Goal: Information Seeking & Learning: Understand process/instructions

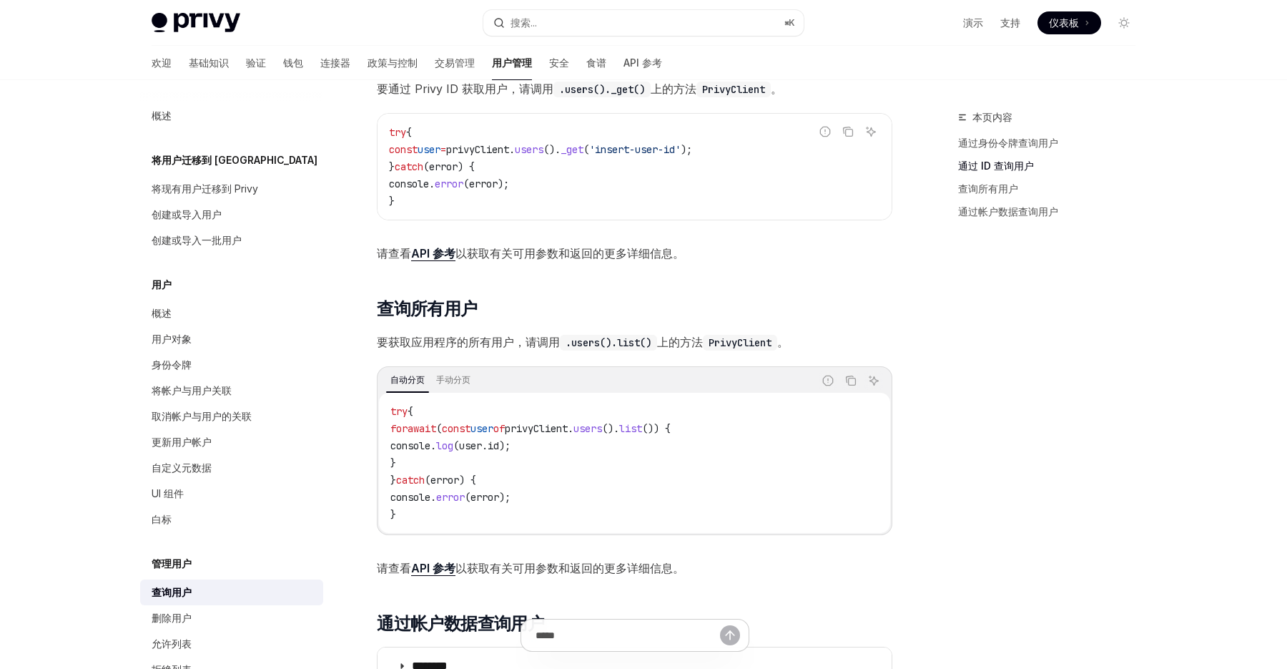
scroll to position [141, 0]
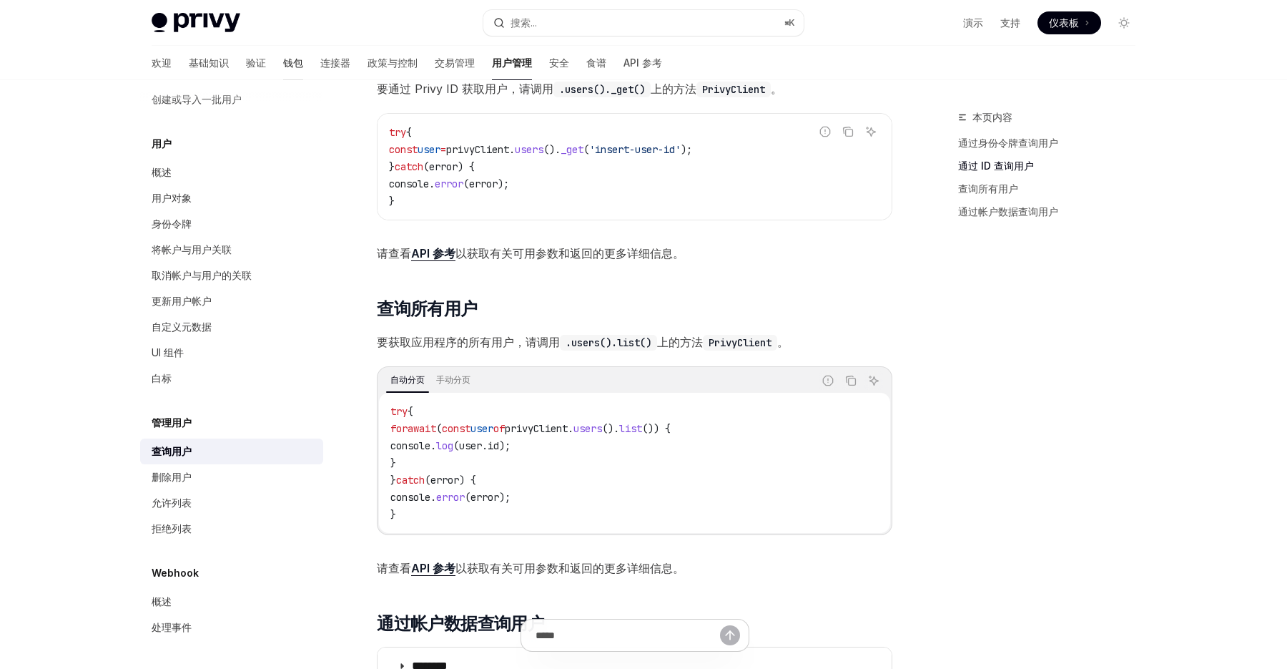
click at [283, 54] on link "钱包" at bounding box center [293, 63] width 20 height 34
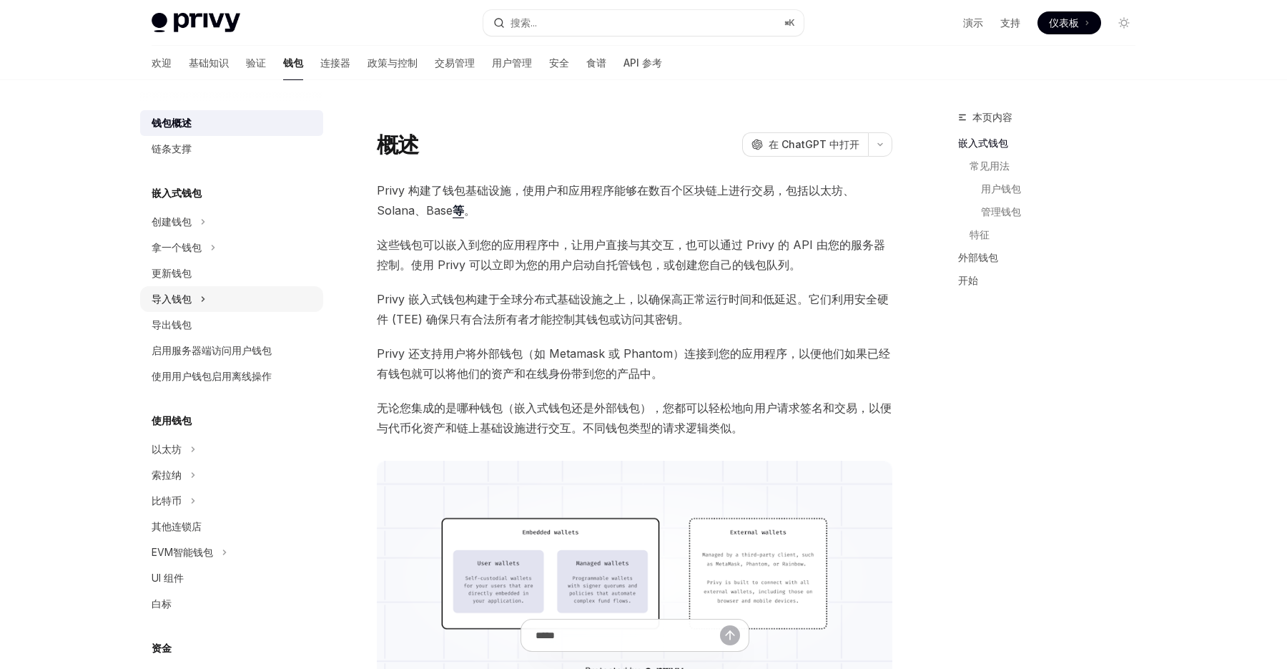
click at [232, 302] on button "导入钱包" at bounding box center [231, 299] width 183 height 26
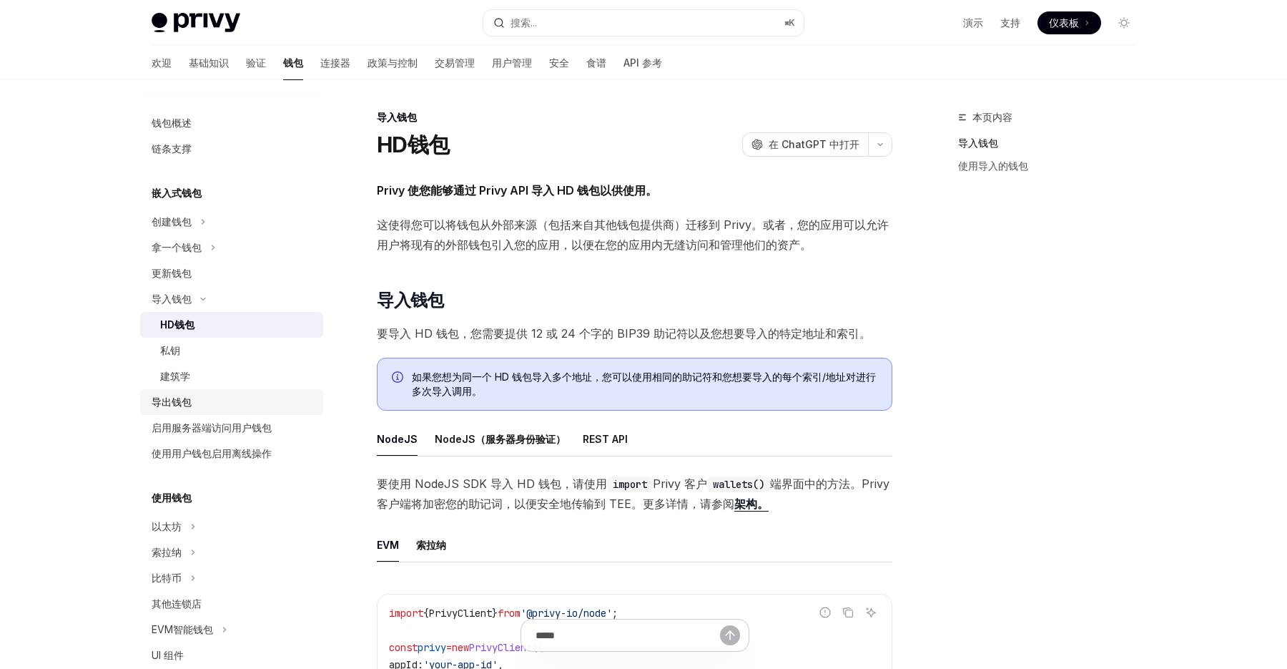
click at [203, 399] on div "导出钱包" at bounding box center [233, 401] width 163 height 17
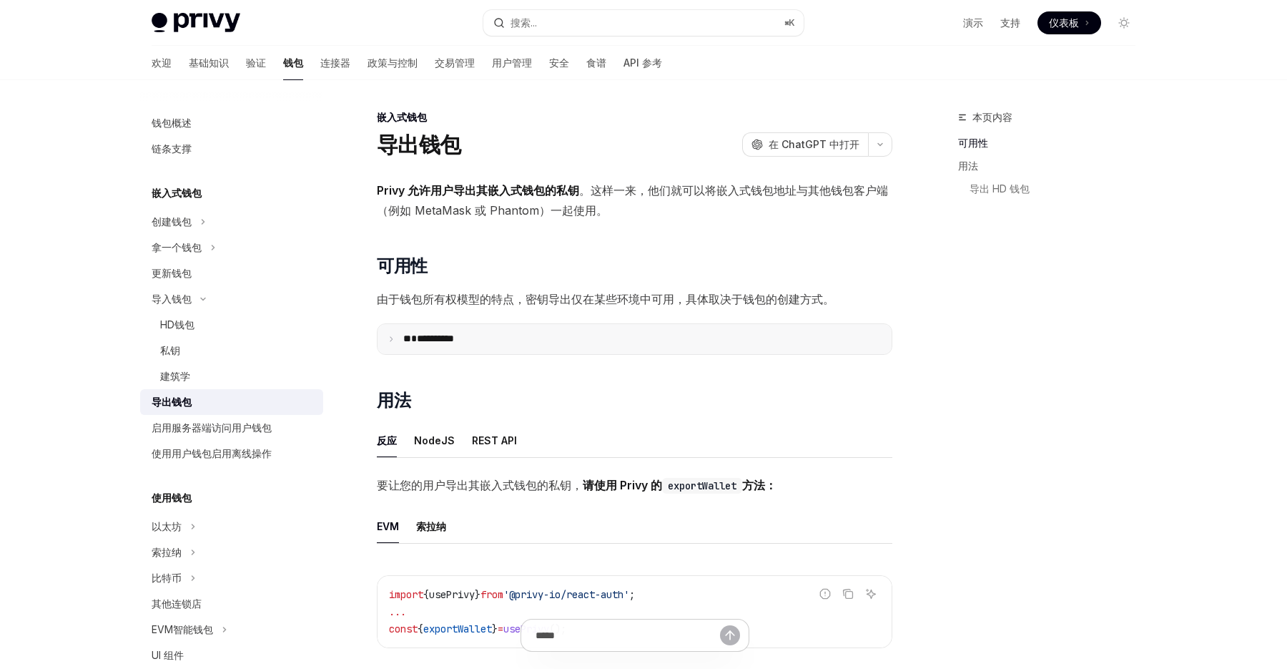
click at [455, 328] on summary "**********" at bounding box center [635, 339] width 514 height 30
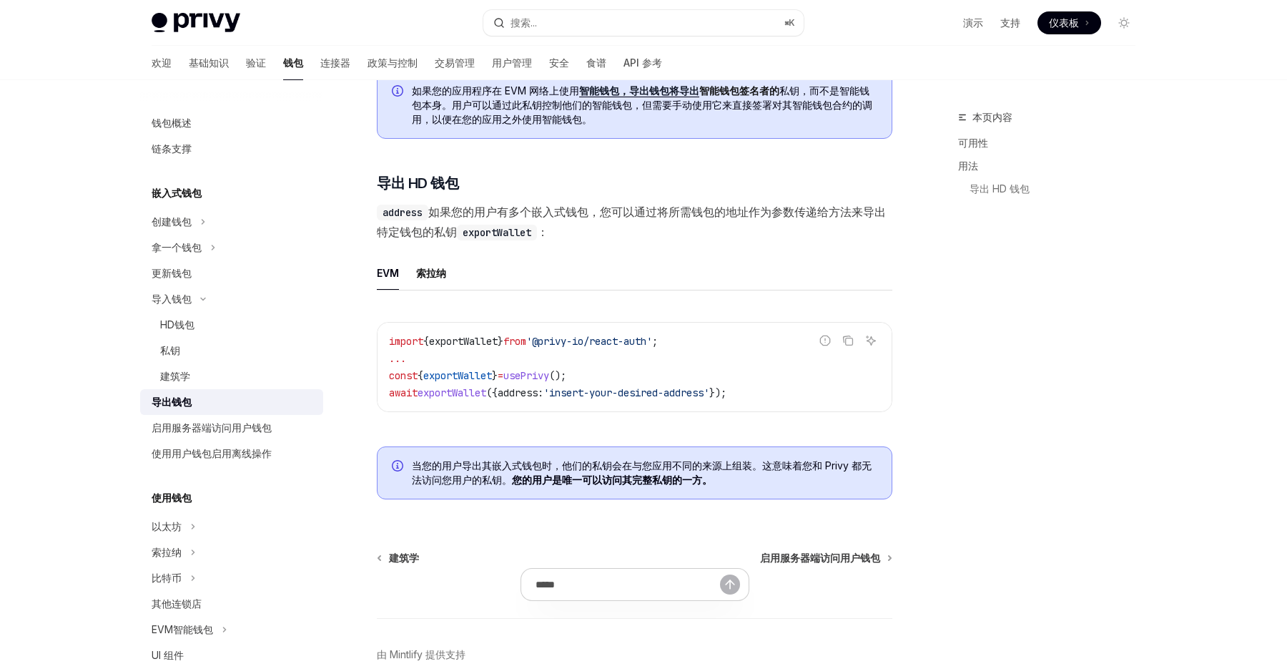
scroll to position [1566, 0]
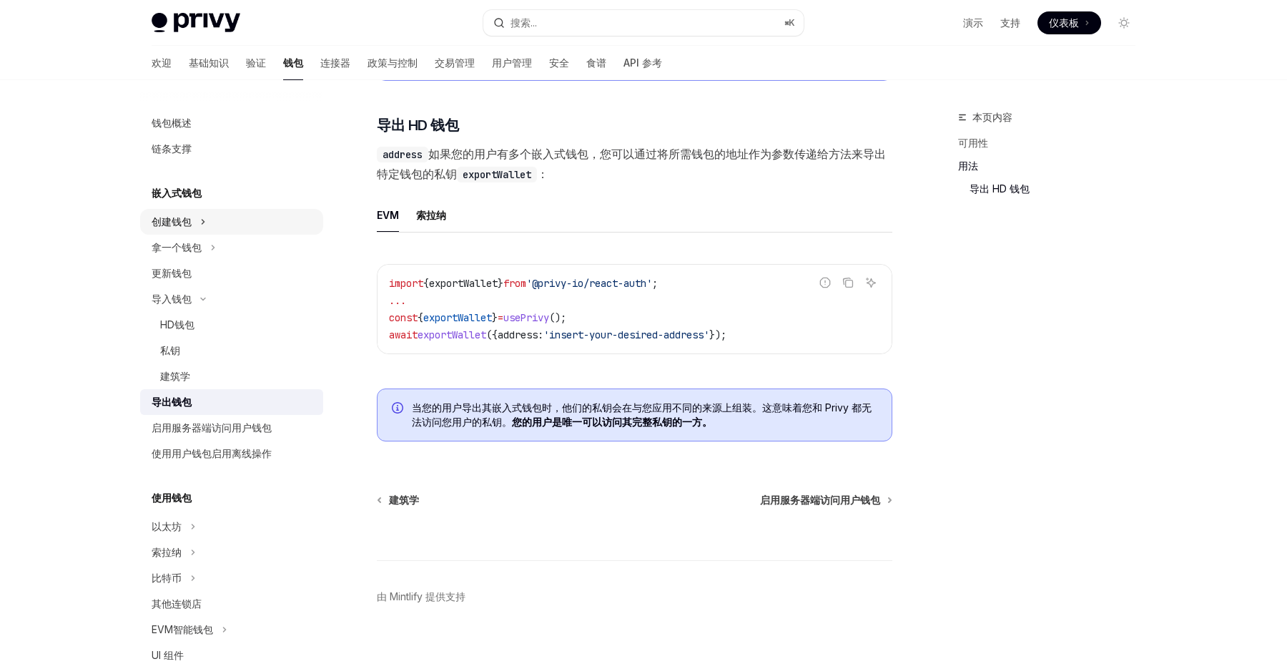
click at [223, 216] on button "创建钱包" at bounding box center [231, 222] width 183 height 26
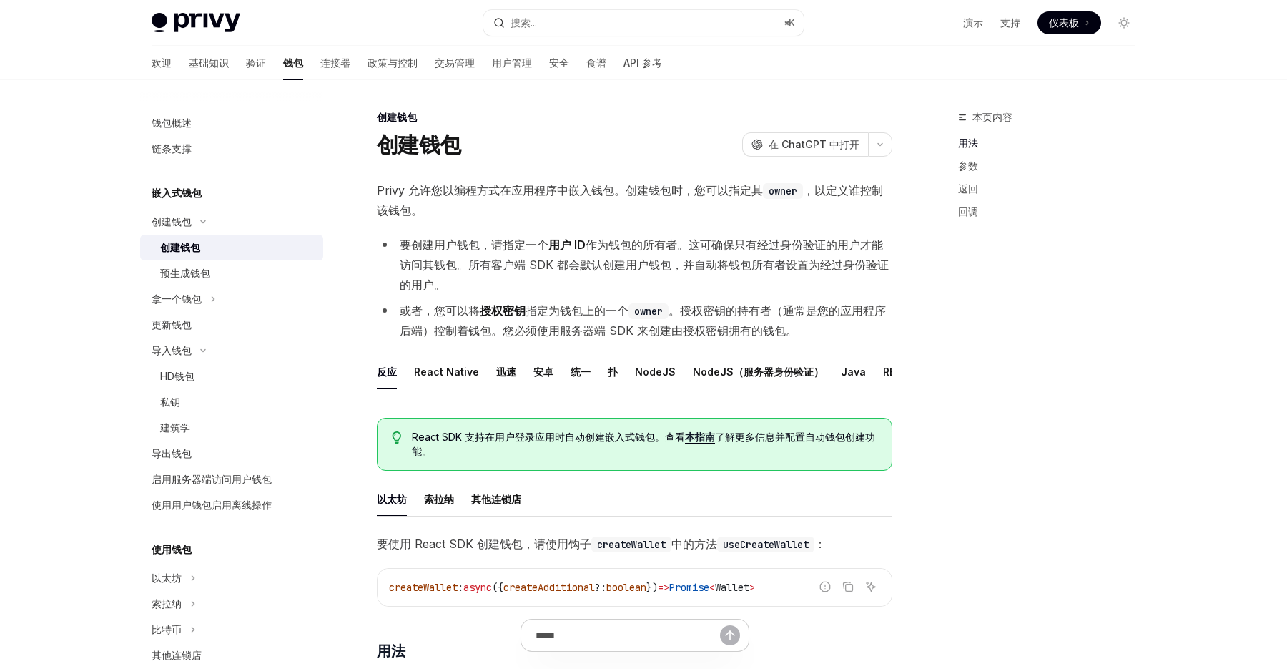
click at [617, 375] on ul "反应 React Native 迅速 [PERSON_NAME] 统一 扑 NodeJS NodeJS（服务器身份验证） Java REST API" at bounding box center [635, 372] width 516 height 34
click at [596, 373] on ul "反应 React Native 迅速 [PERSON_NAME] 统一 扑 NodeJS NodeJS（服务器身份验证） Java REST API" at bounding box center [635, 372] width 516 height 34
click at [603, 370] on ul "反应 React Native 迅速 [PERSON_NAME] 统一 扑 NodeJS NodeJS（服务器身份验证） Java REST API" at bounding box center [635, 372] width 516 height 34
click at [608, 370] on font "扑" at bounding box center [613, 371] width 10 height 12
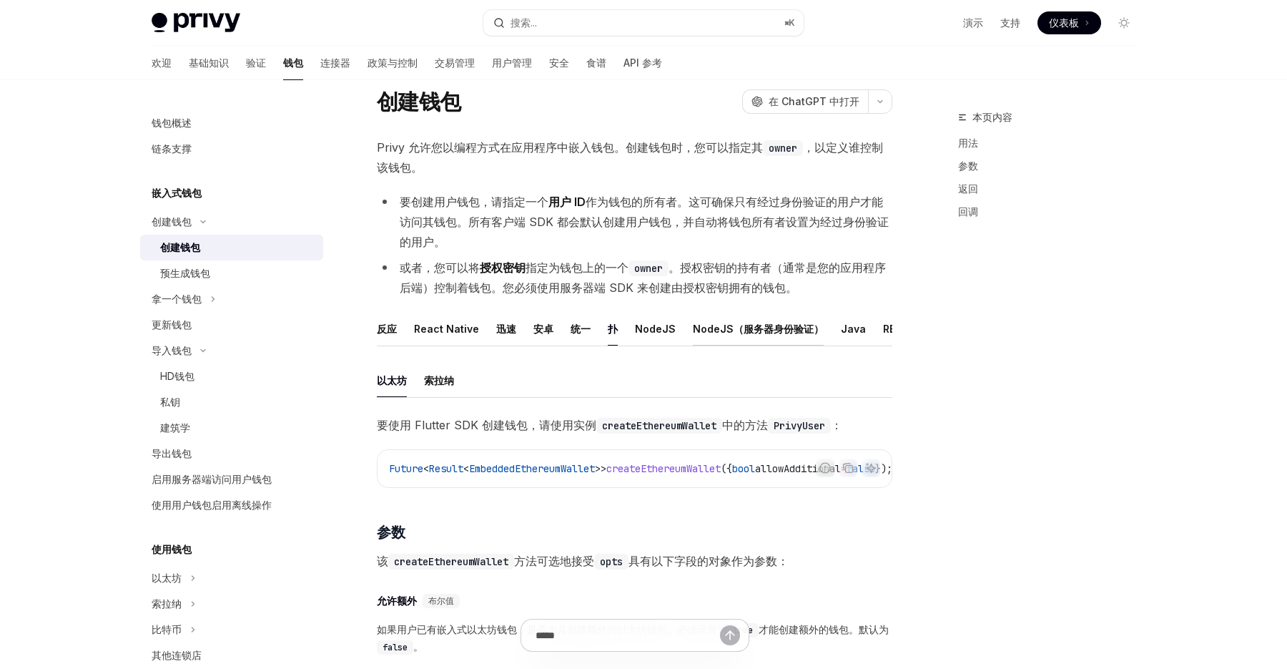
scroll to position [0, 24]
click at [859, 329] on font "REST API" at bounding box center [881, 328] width 45 height 12
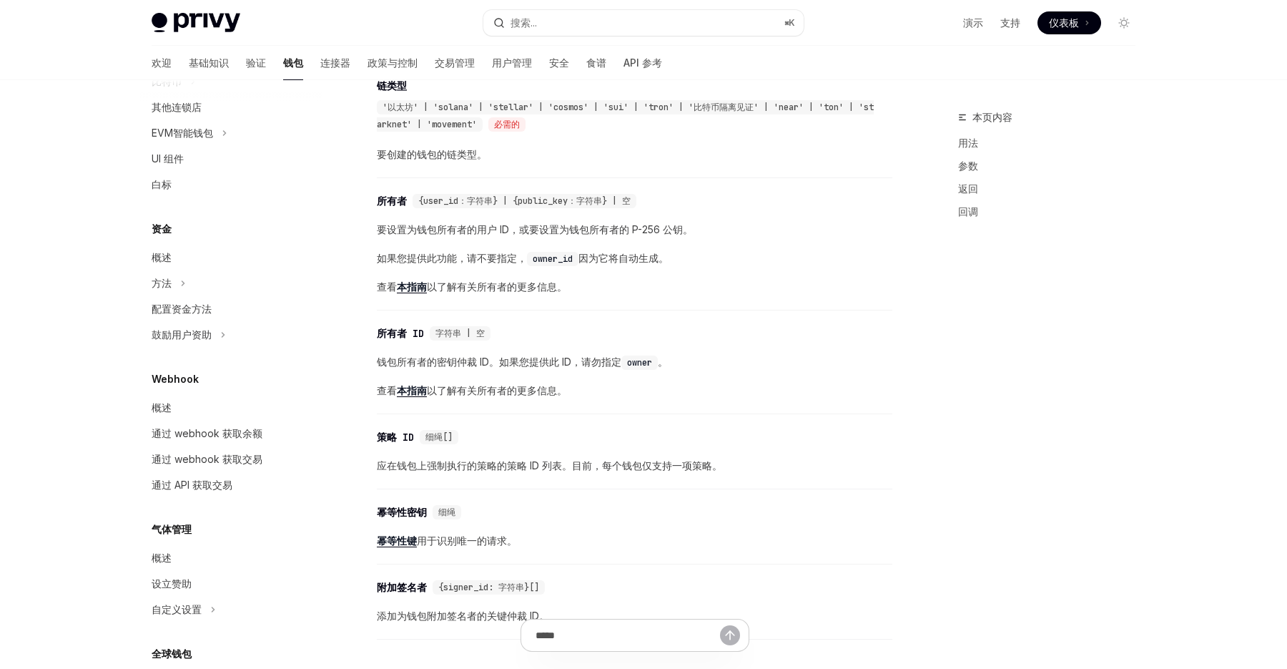
scroll to position [654, 0]
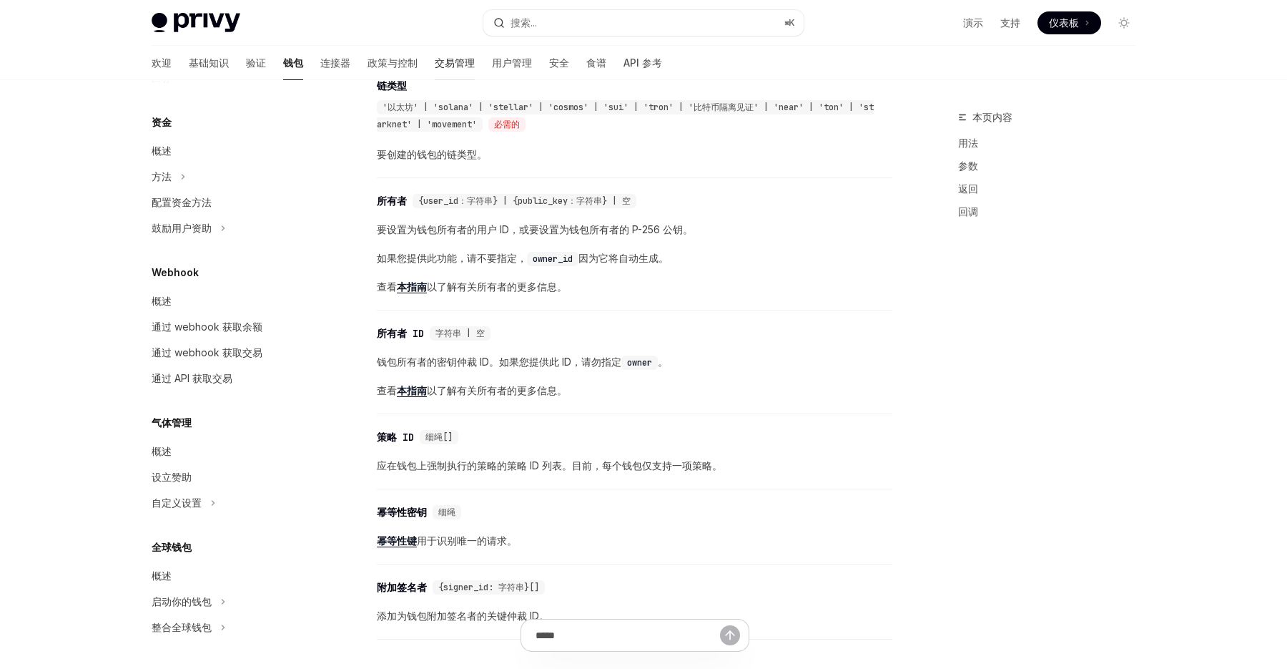
click at [436, 65] on font "交易管理" at bounding box center [455, 62] width 40 height 12
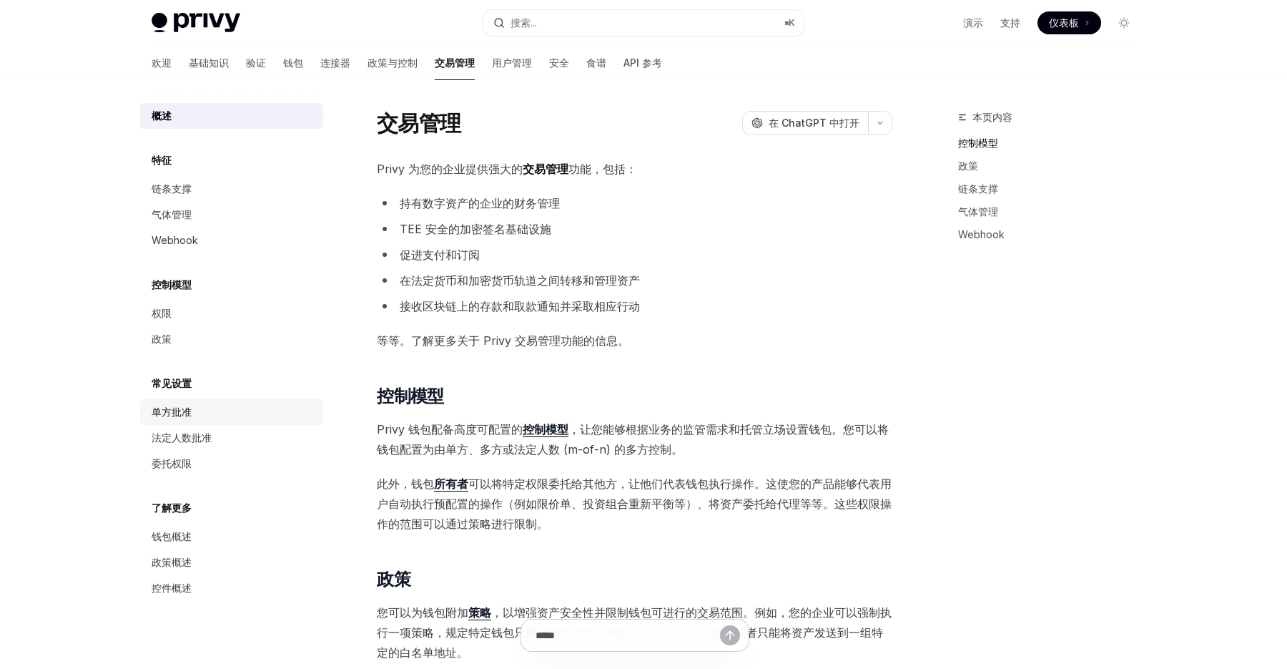
click at [214, 411] on div "单方批准" at bounding box center [233, 411] width 163 height 17
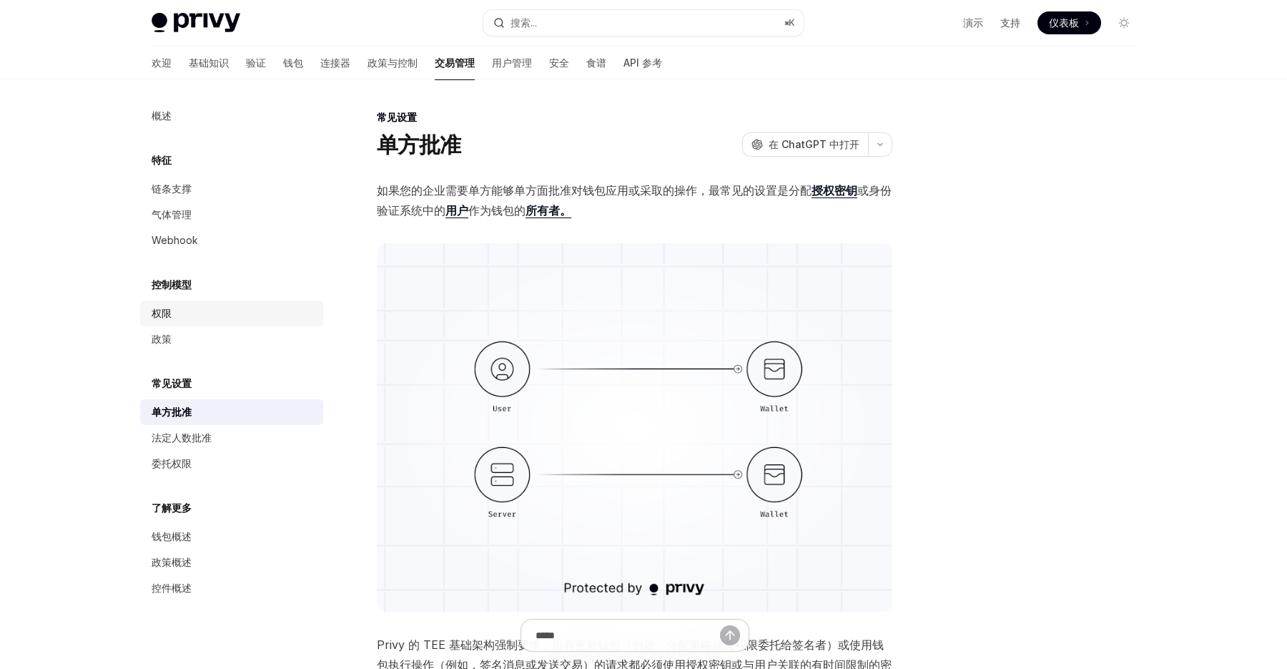
click at [177, 300] on link "权限" at bounding box center [231, 313] width 183 height 26
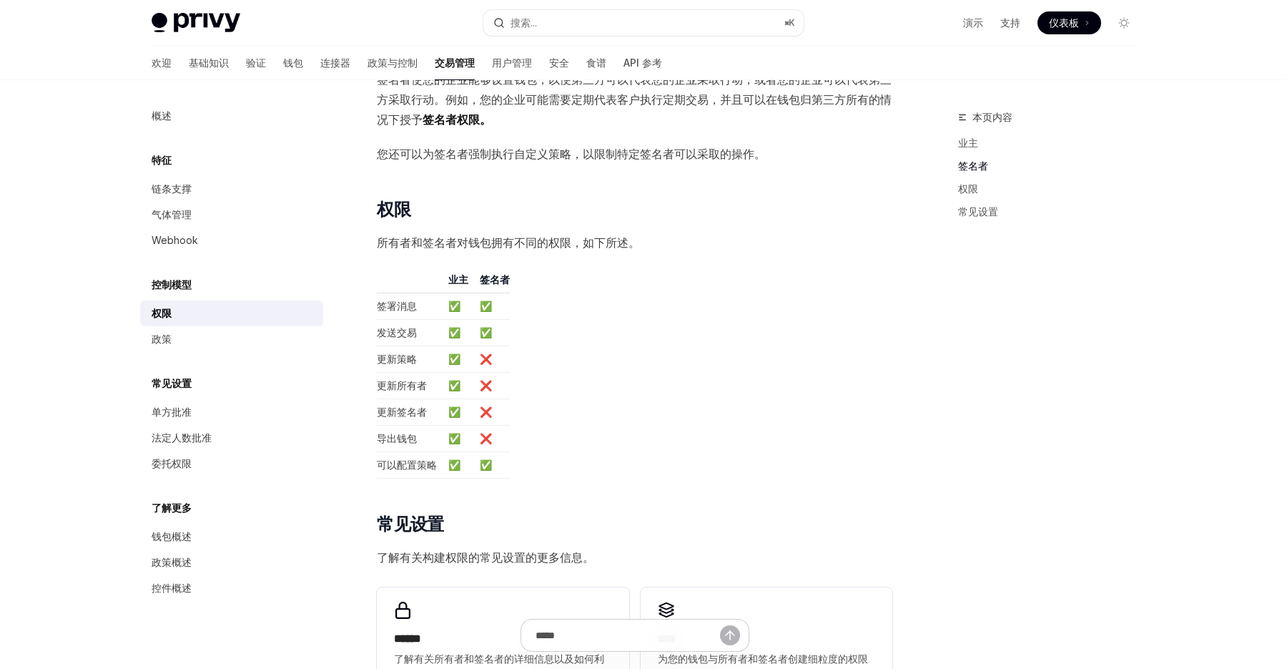
scroll to position [545, 0]
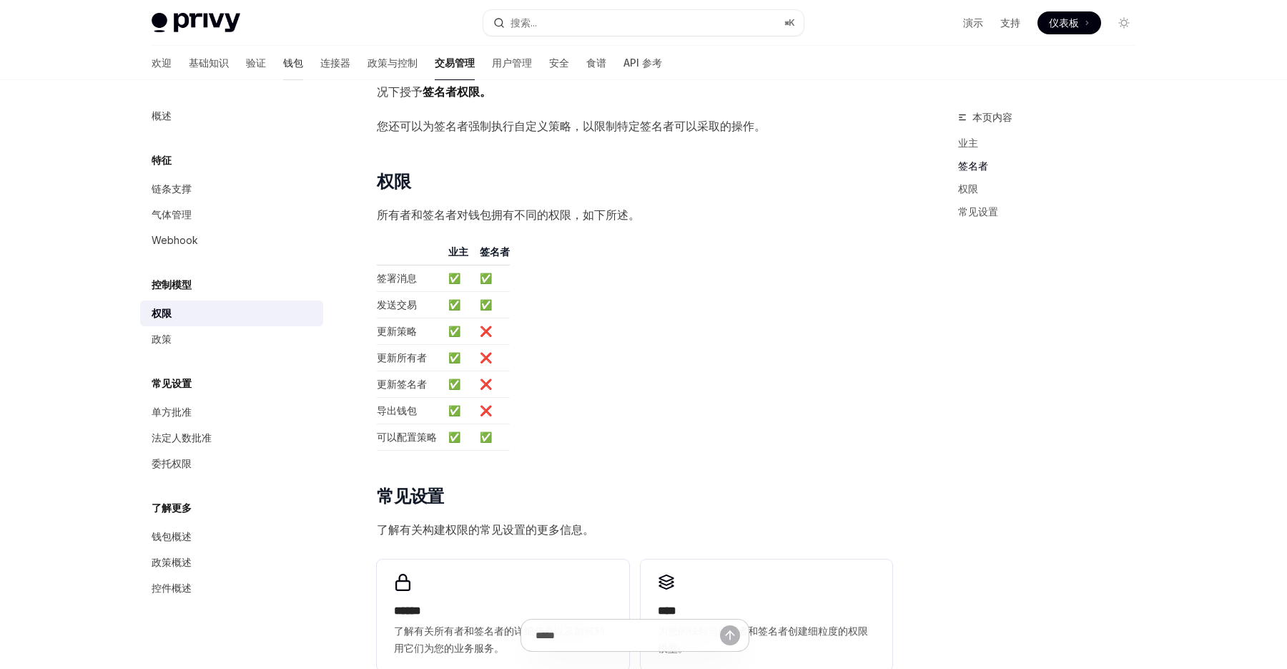
click at [283, 62] on font "钱包" at bounding box center [293, 62] width 20 height 12
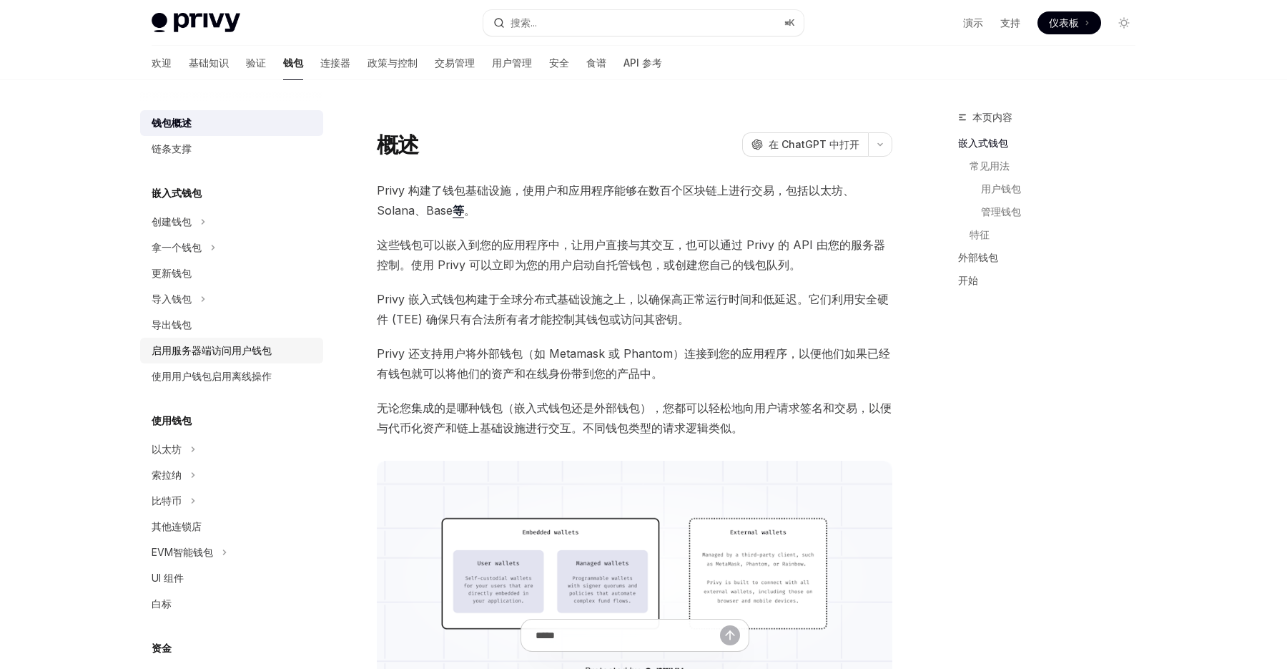
click at [272, 359] on link "启用服务器端访问用户钱包" at bounding box center [231, 350] width 183 height 26
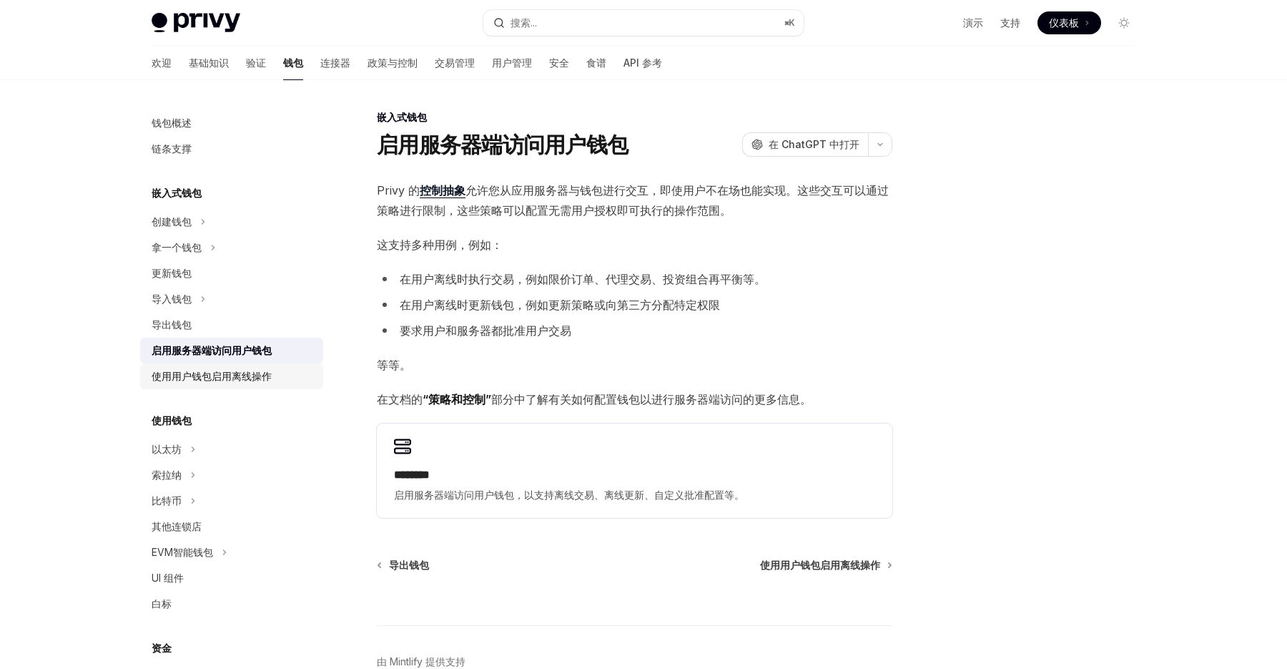
click at [265, 382] on div "使用用户钱包启用离线操作" at bounding box center [212, 376] width 120 height 17
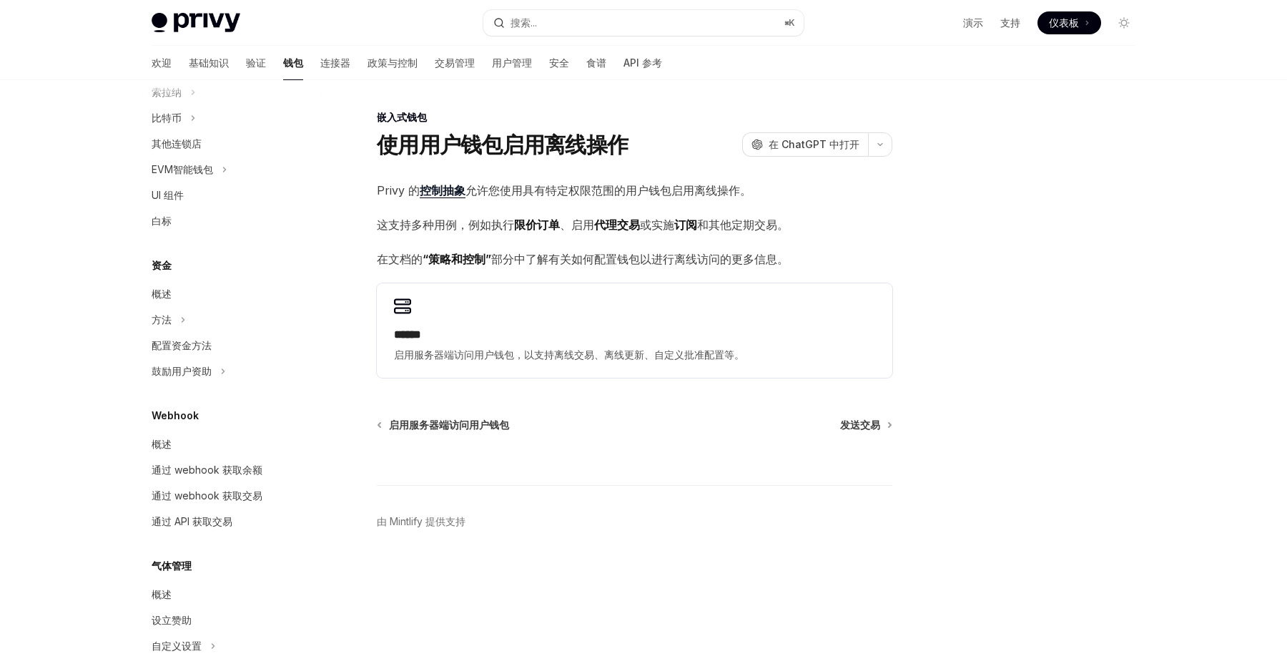
scroll to position [395, 0]
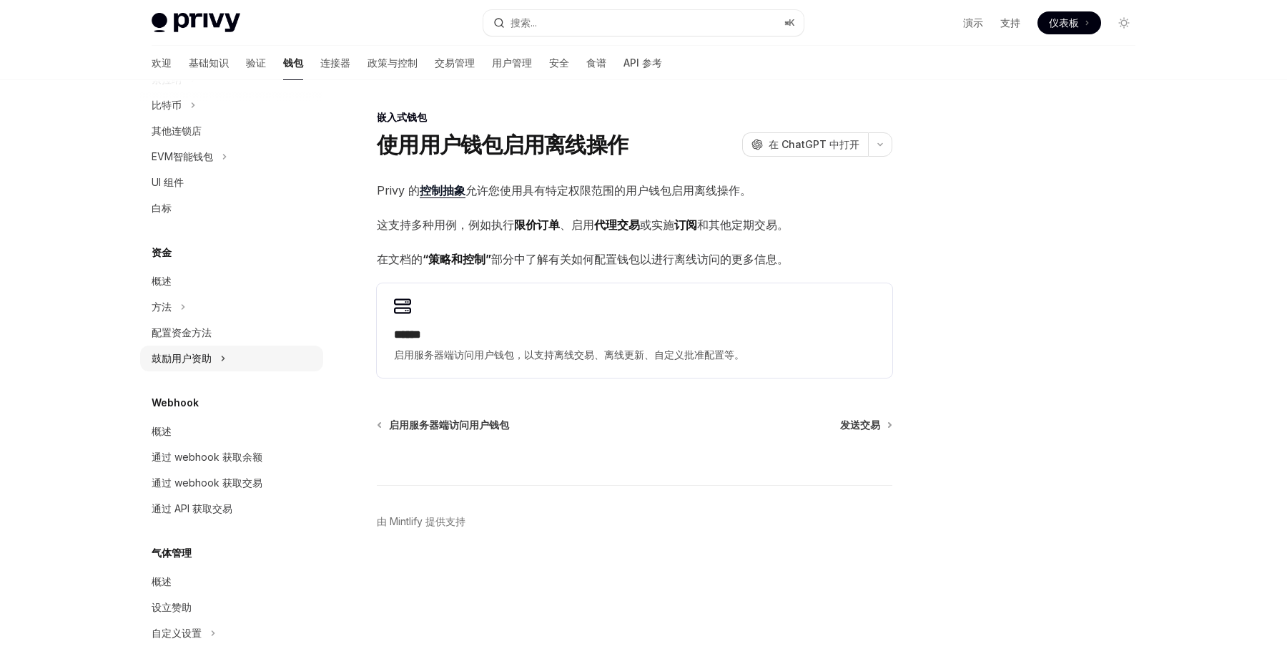
click at [226, 357] on button "鼓励用户资助" at bounding box center [231, 358] width 183 height 26
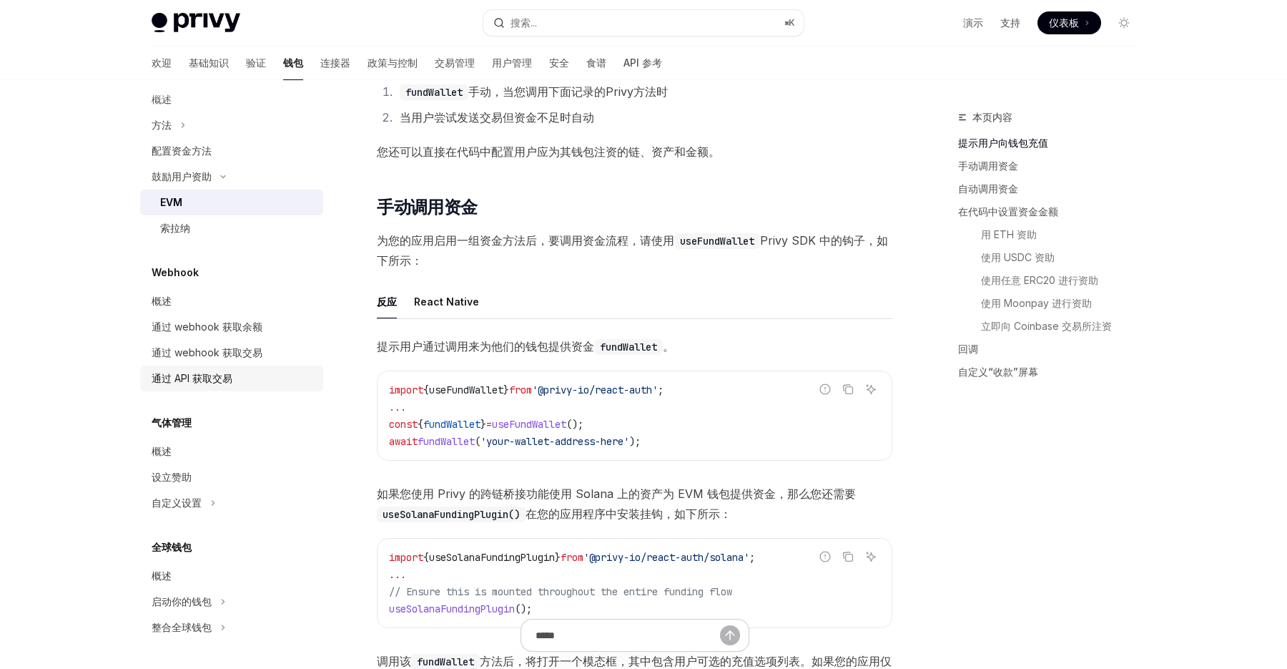
scroll to position [270, 0]
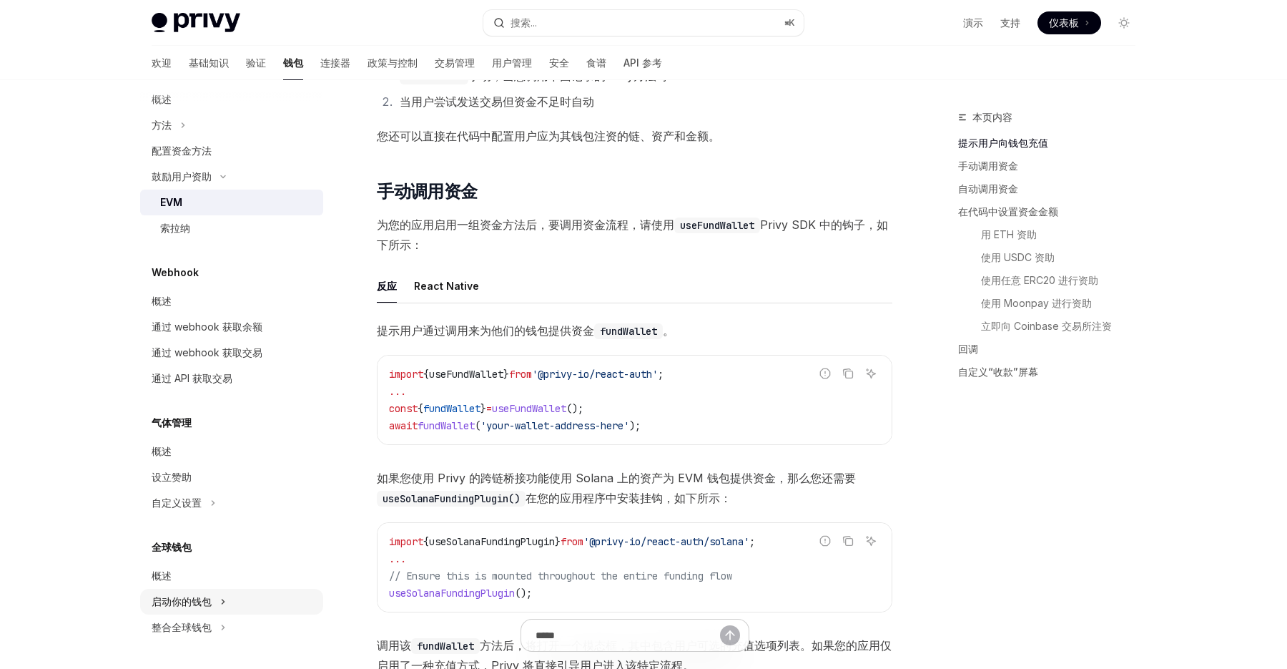
click at [206, 596] on font "启动你的钱包" at bounding box center [182, 601] width 60 height 12
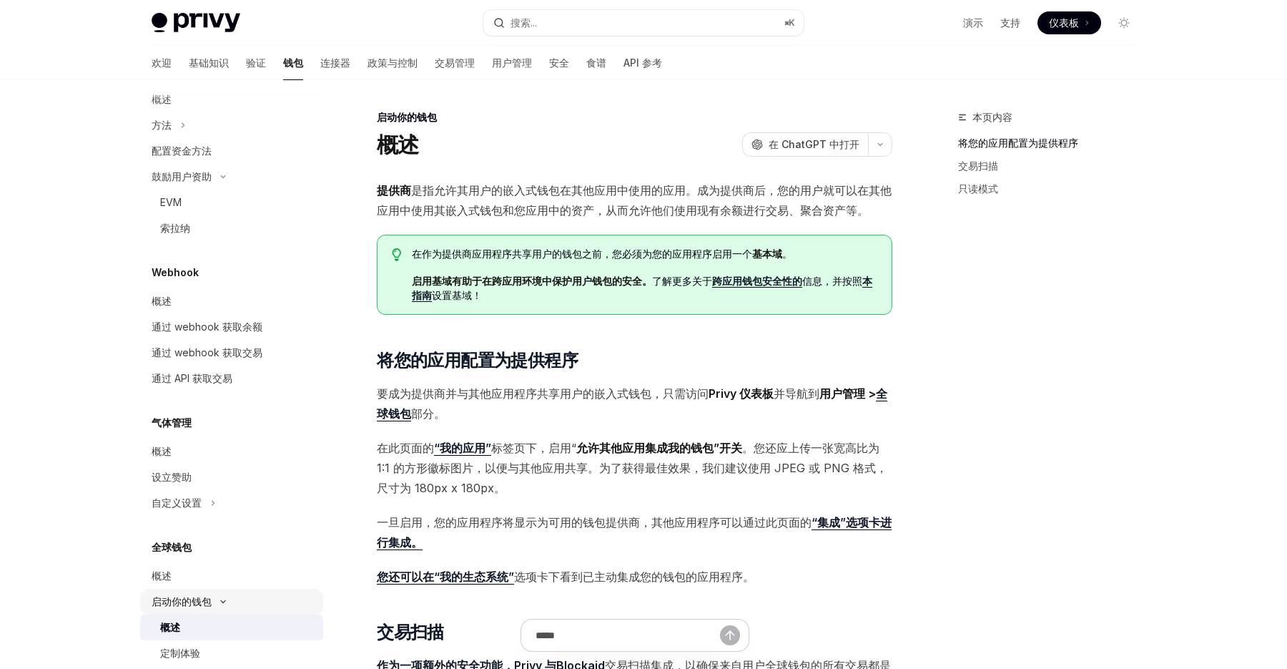
scroll to position [628, 0]
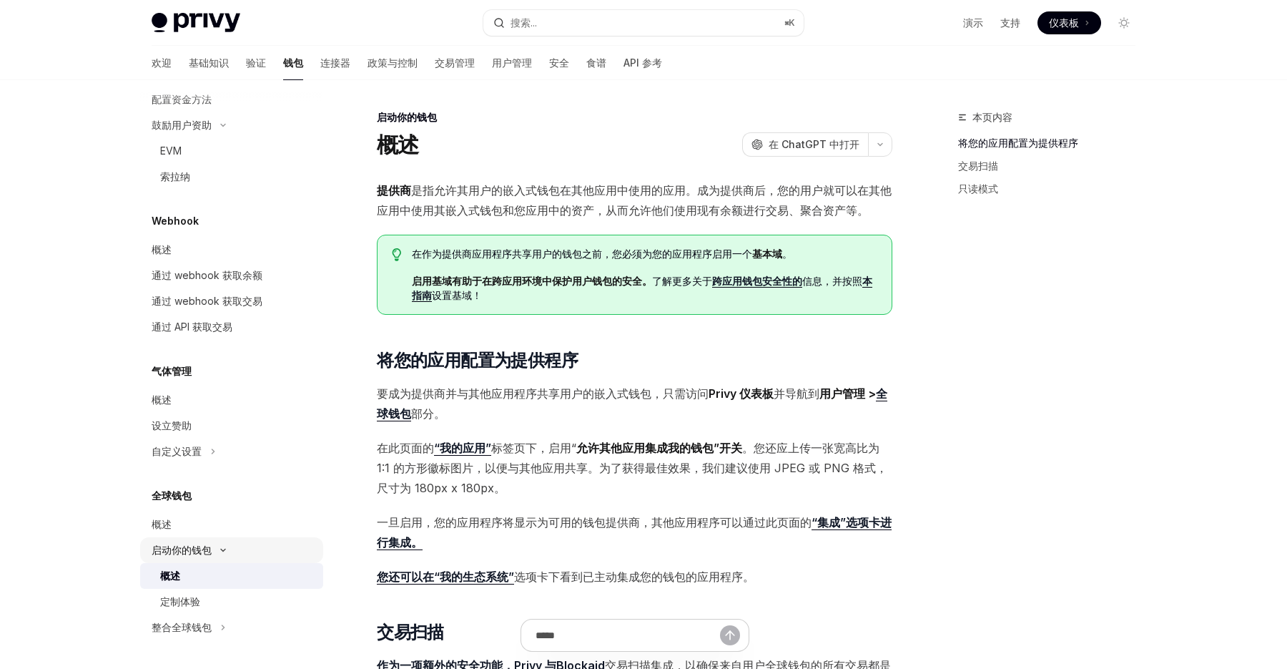
click at [206, 596] on div "定制体验" at bounding box center [237, 601] width 154 height 17
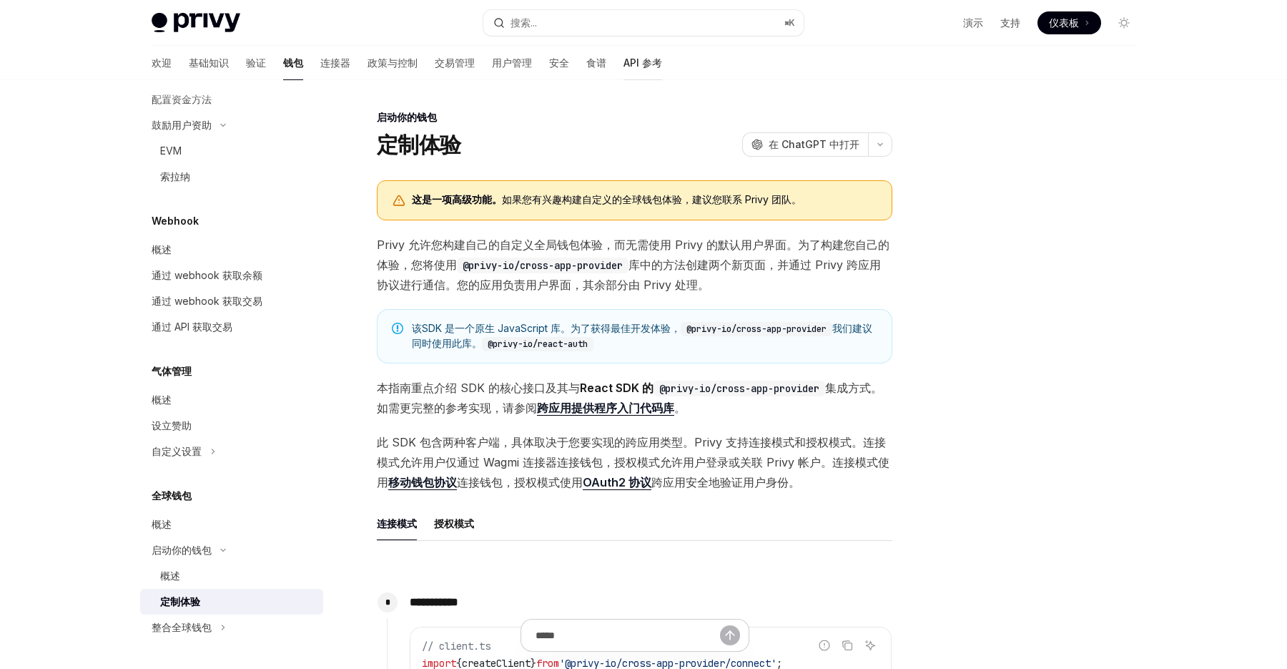
click at [623, 67] on font "API 参考" at bounding box center [642, 62] width 39 height 12
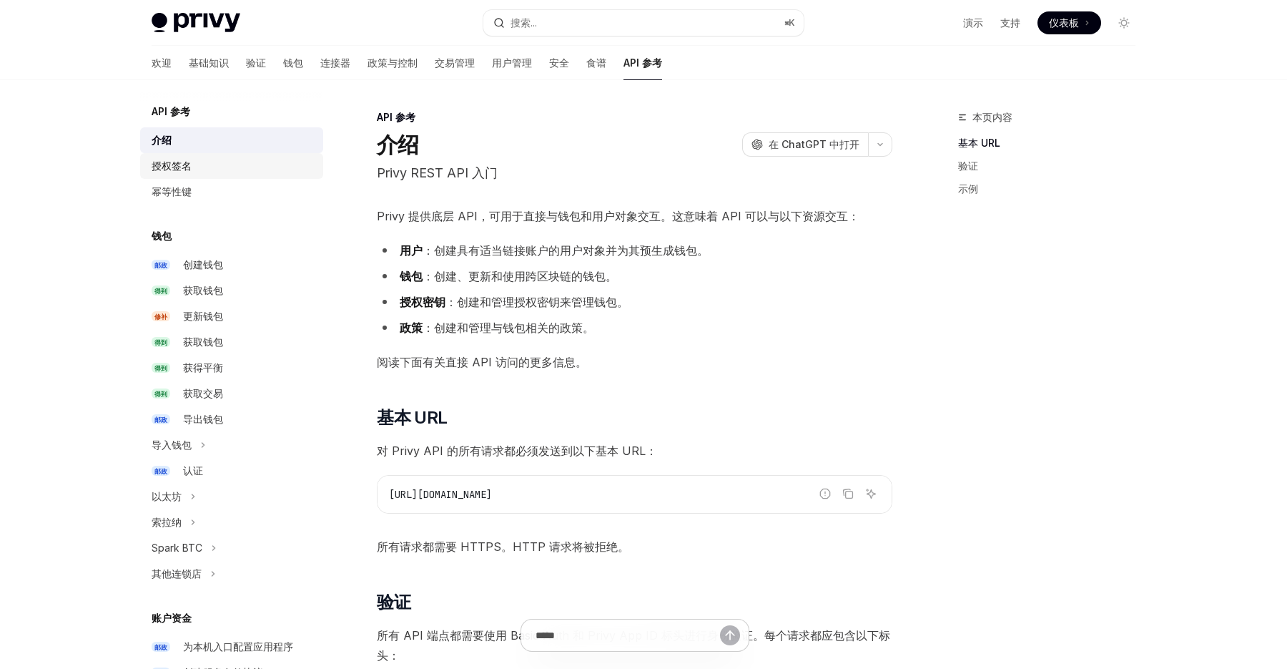
click at [231, 162] on div "授权签名" at bounding box center [233, 165] width 163 height 17
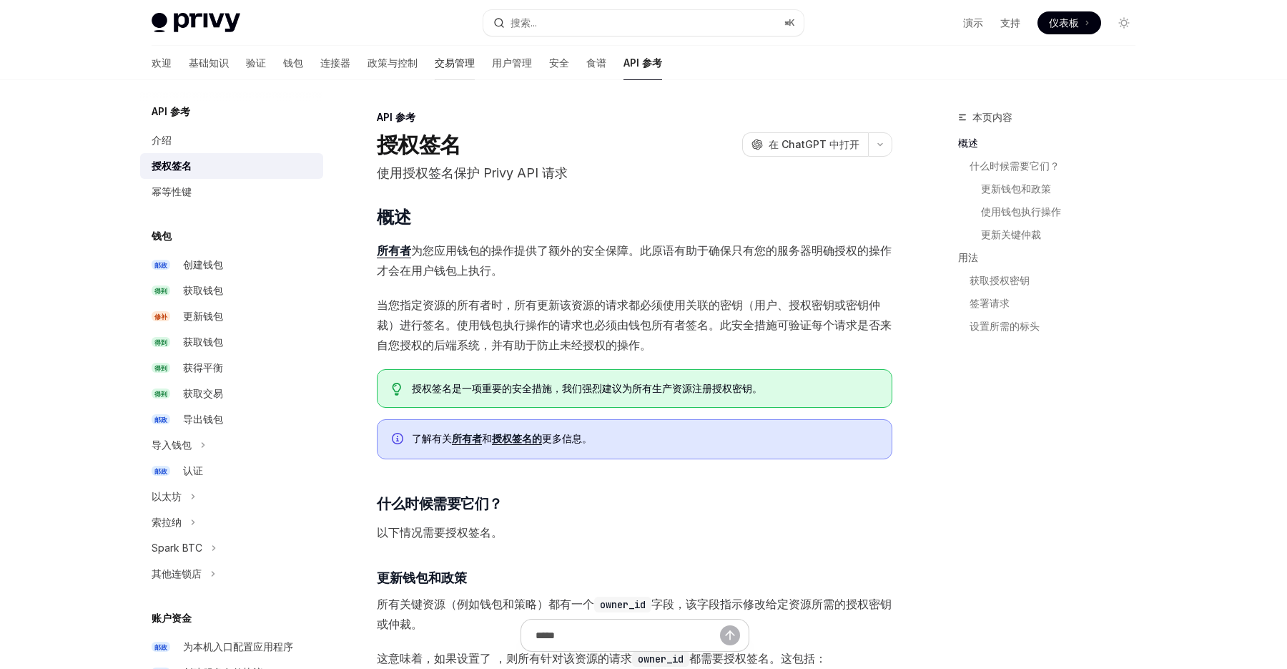
click at [435, 51] on link "交易管理" at bounding box center [455, 63] width 40 height 34
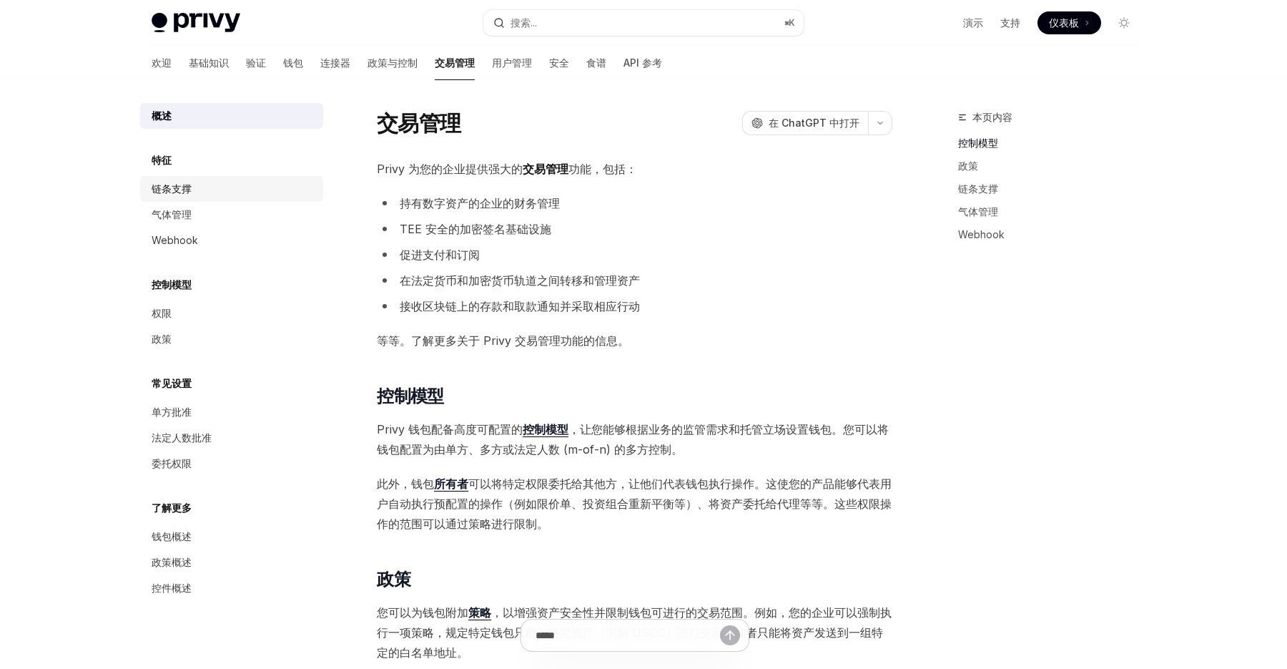
click at [217, 188] on div "链条支撑" at bounding box center [233, 188] width 163 height 17
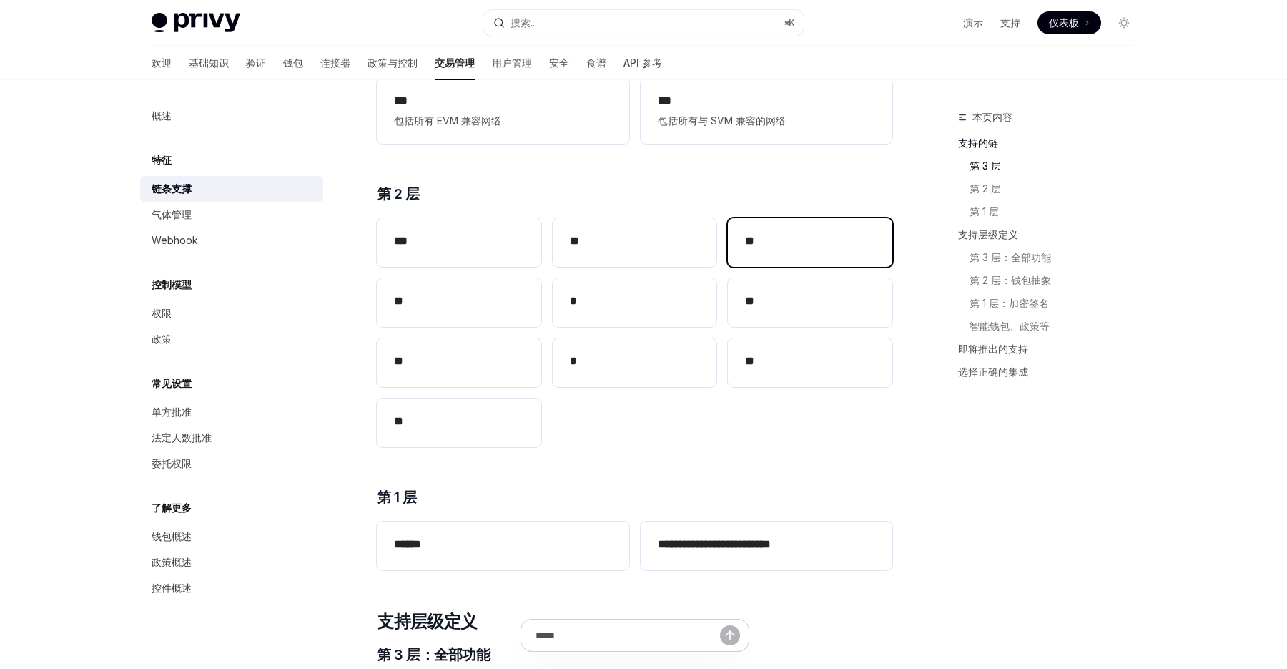
click at [799, 237] on h2 "**" at bounding box center [810, 240] width 130 height 17
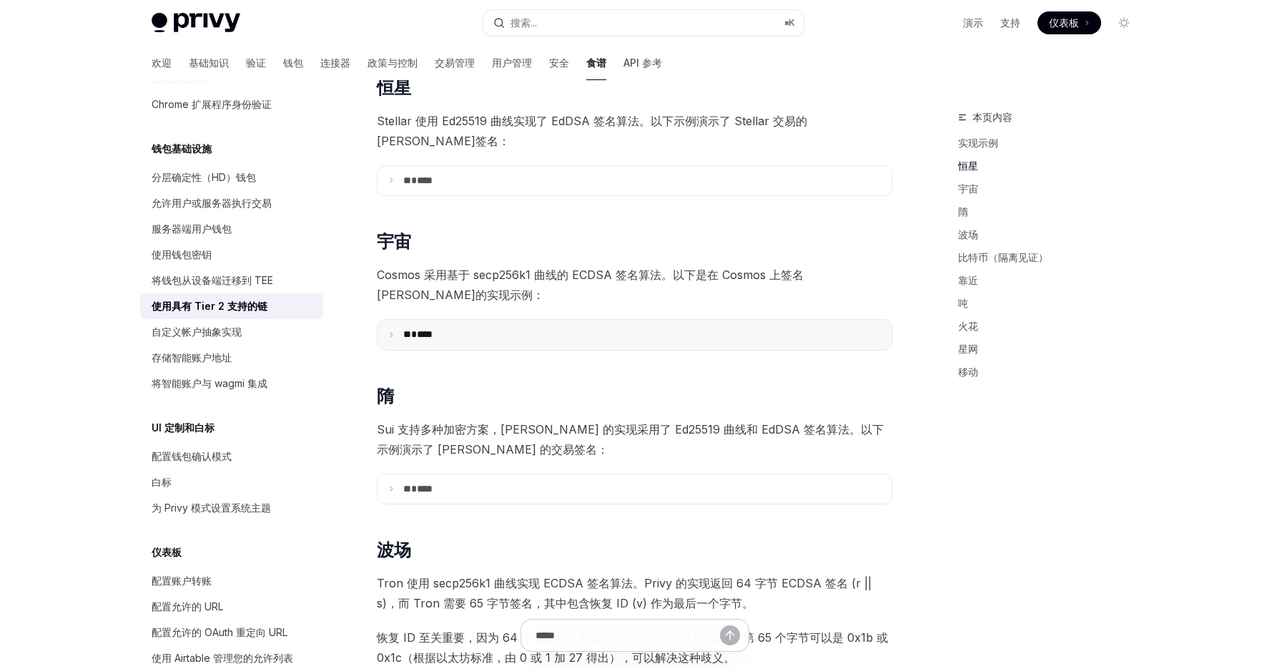
scroll to position [290, 0]
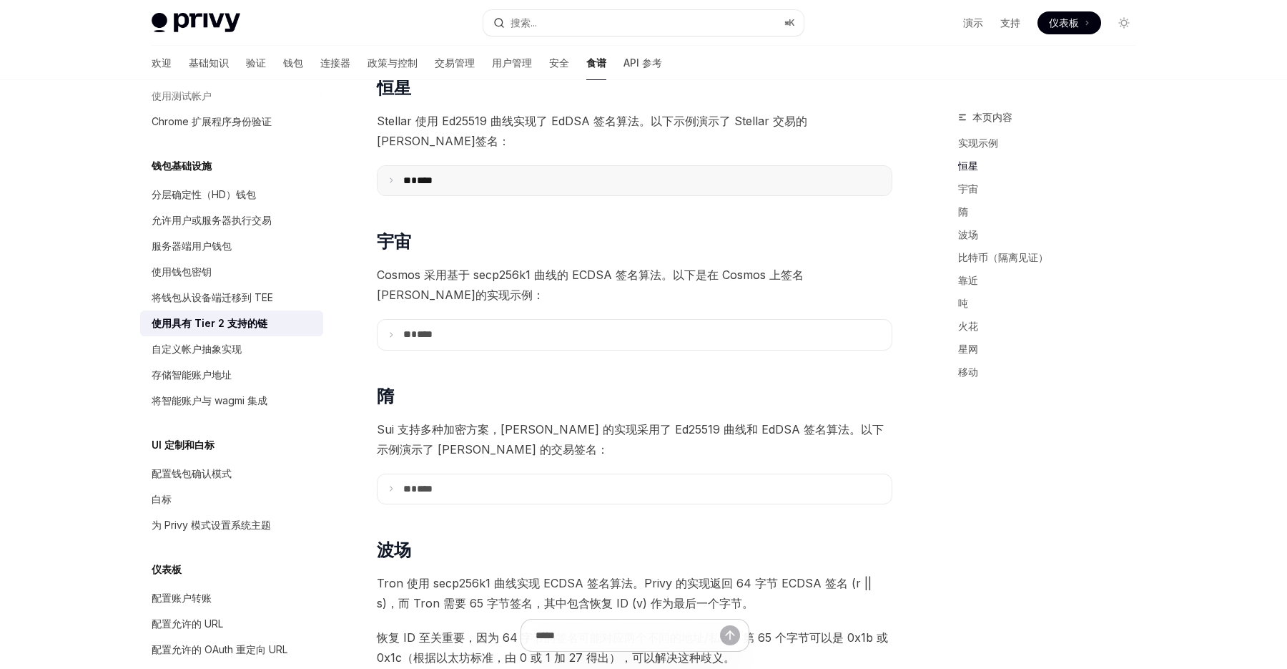
click at [462, 174] on summary "** ****" at bounding box center [635, 181] width 514 height 30
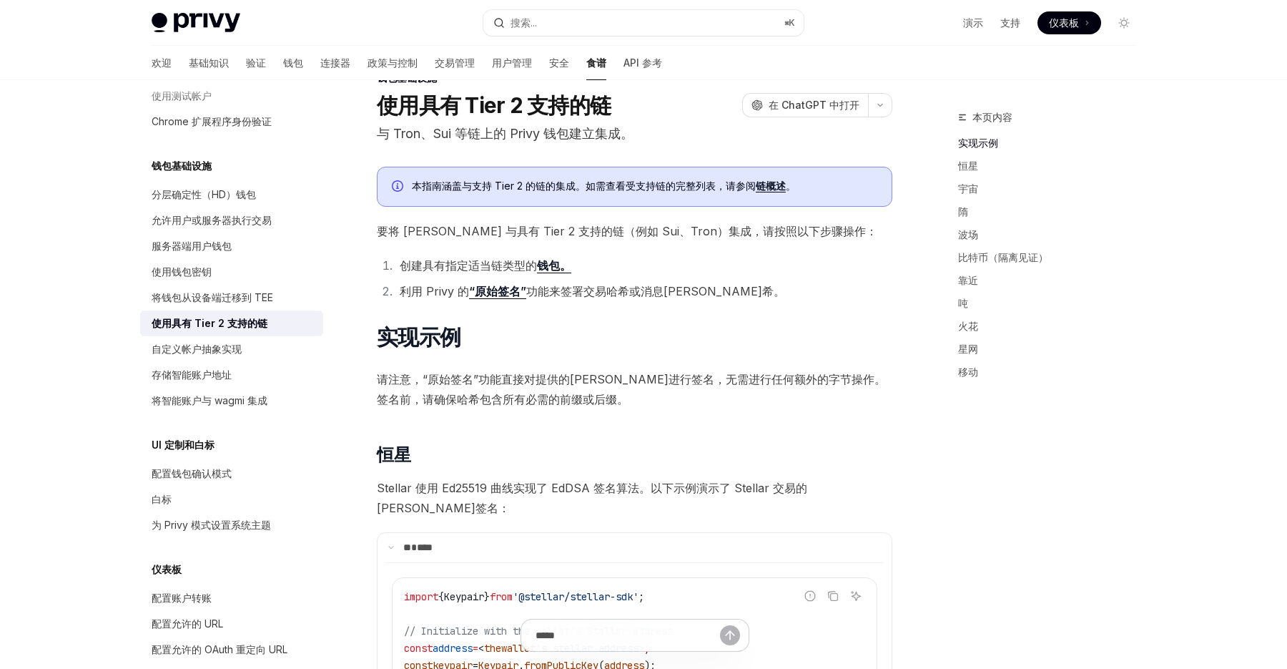
scroll to position [0, 0]
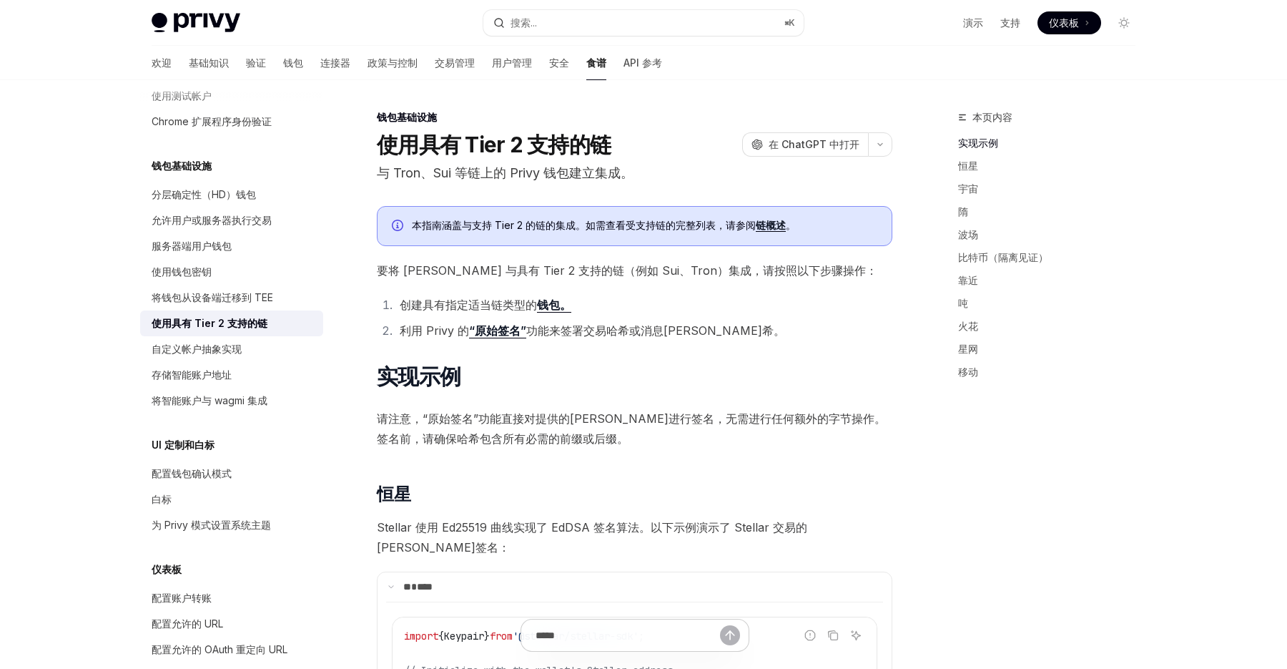
click at [513, 335] on font "“原始签名”" at bounding box center [497, 330] width 57 height 14
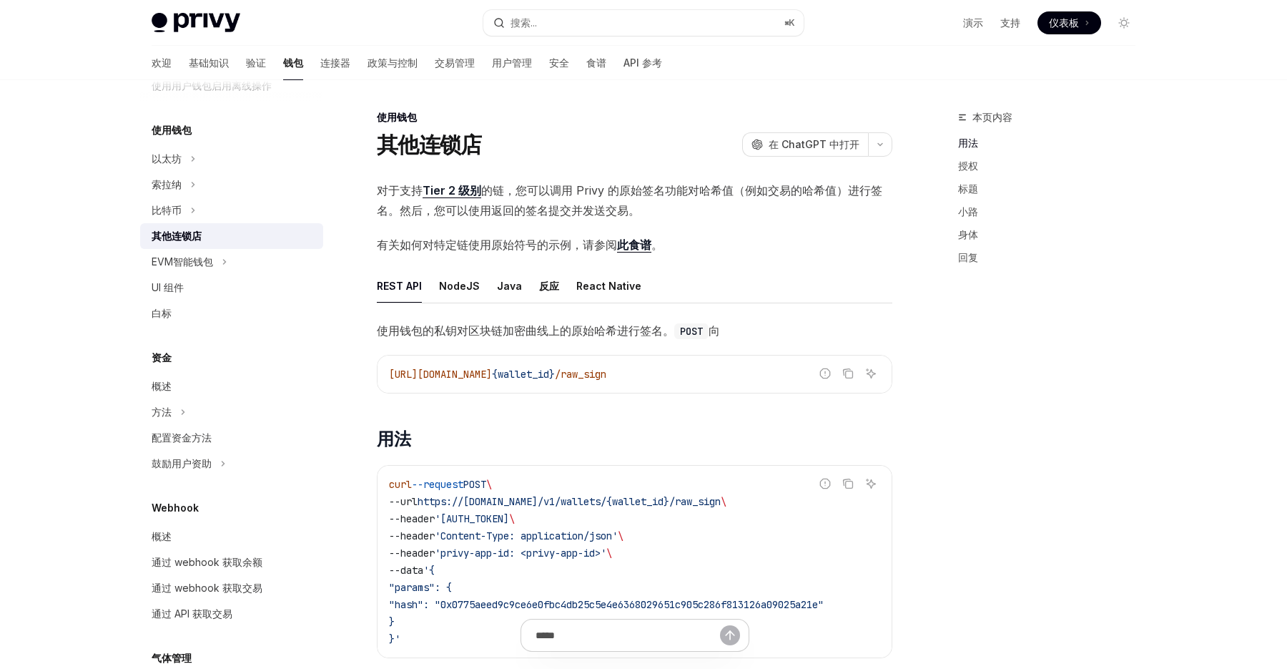
click at [462, 188] on font "Tier 2 级别" at bounding box center [452, 190] width 59 height 14
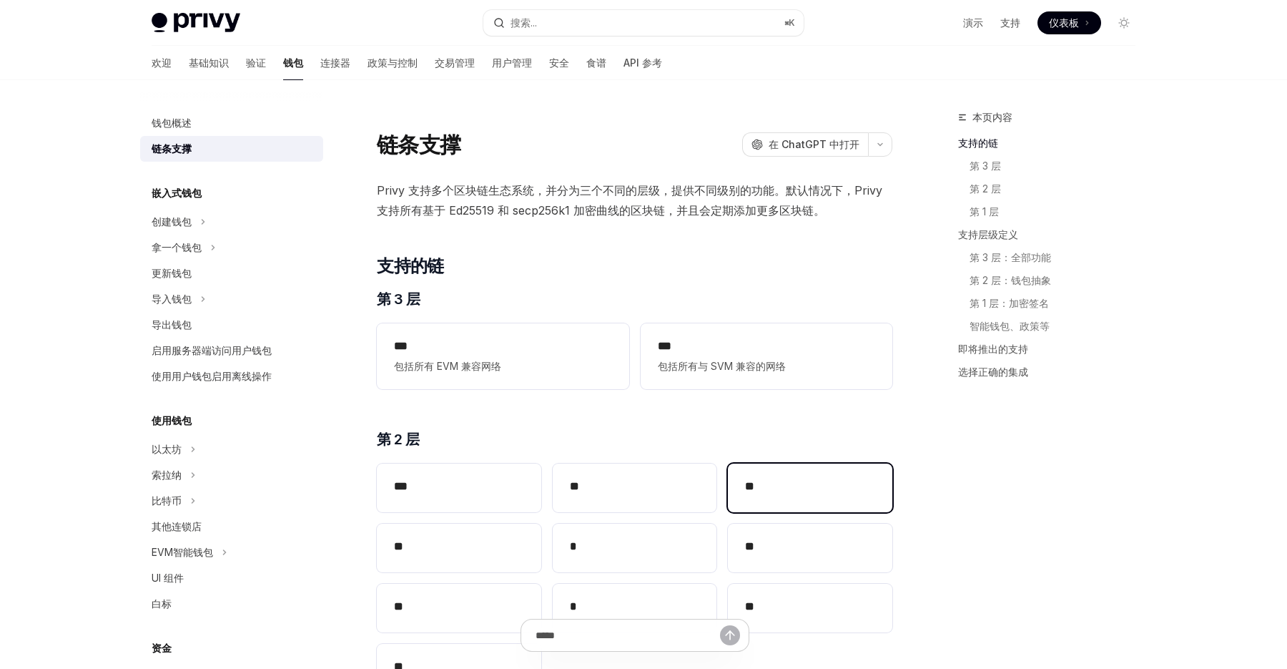
click at [751, 480] on font "**" at bounding box center [749, 485] width 9 height 11
type textarea "*"
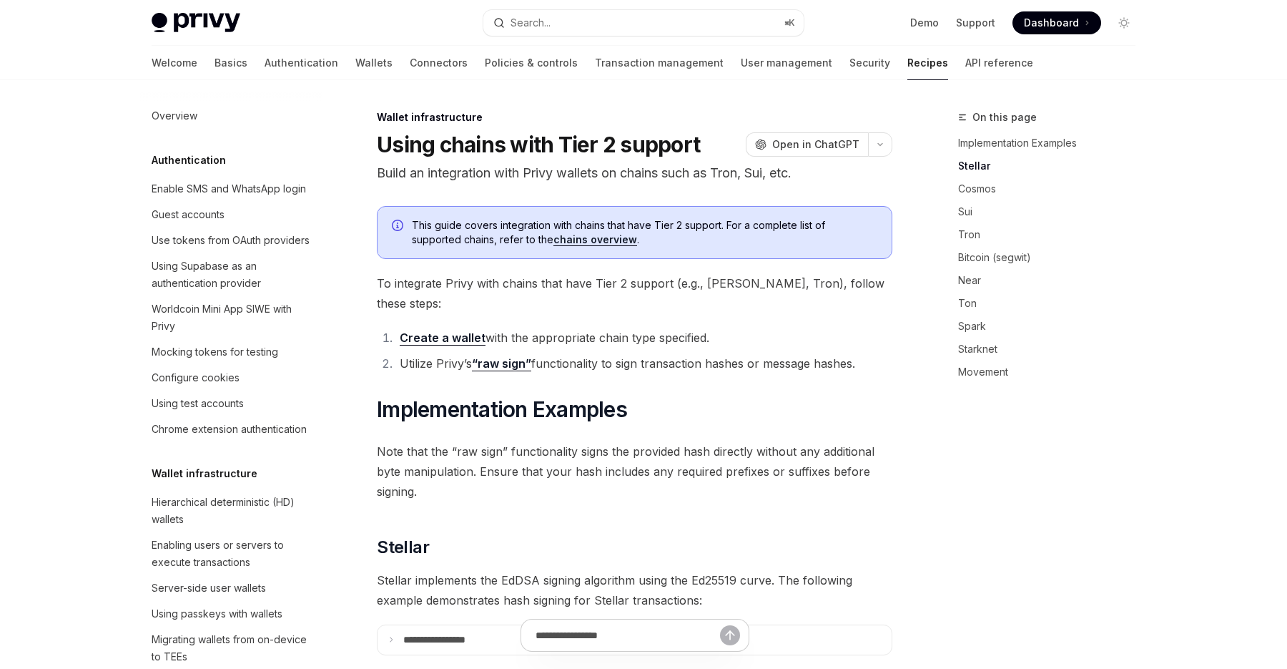
scroll to position [290, 0]
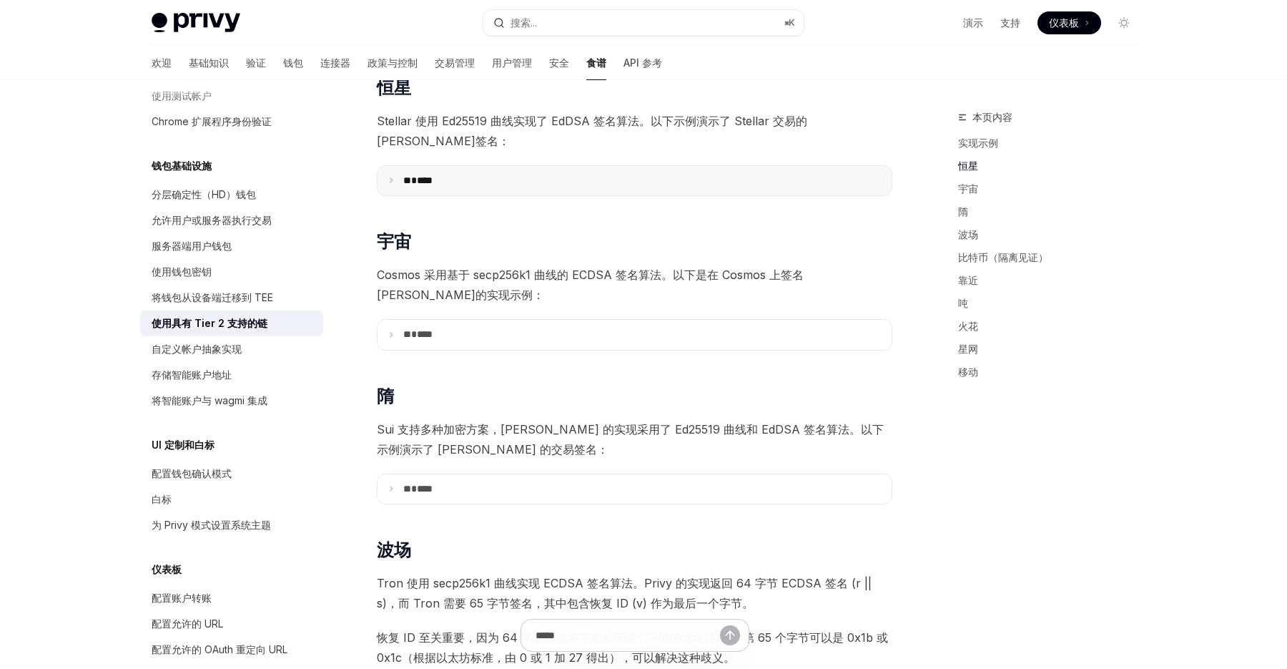
click at [553, 166] on summary "** ****" at bounding box center [635, 181] width 514 height 30
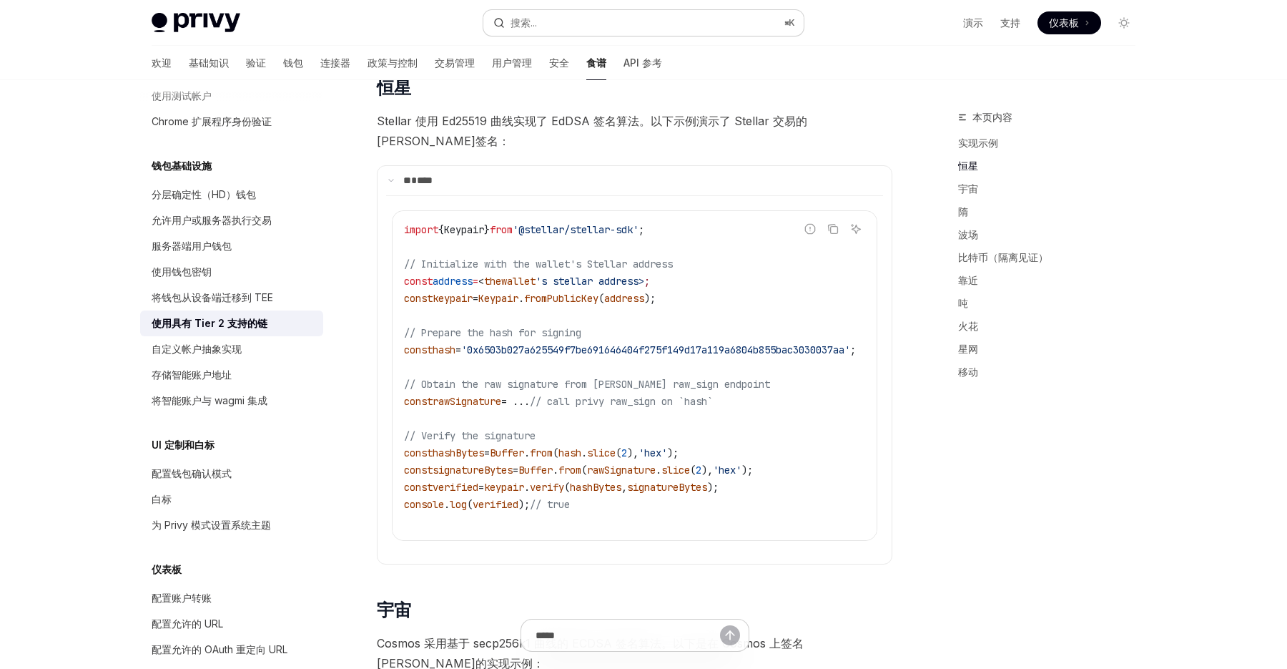
click at [752, 21] on button "搜索... ⌘ K" at bounding box center [643, 23] width 320 height 26
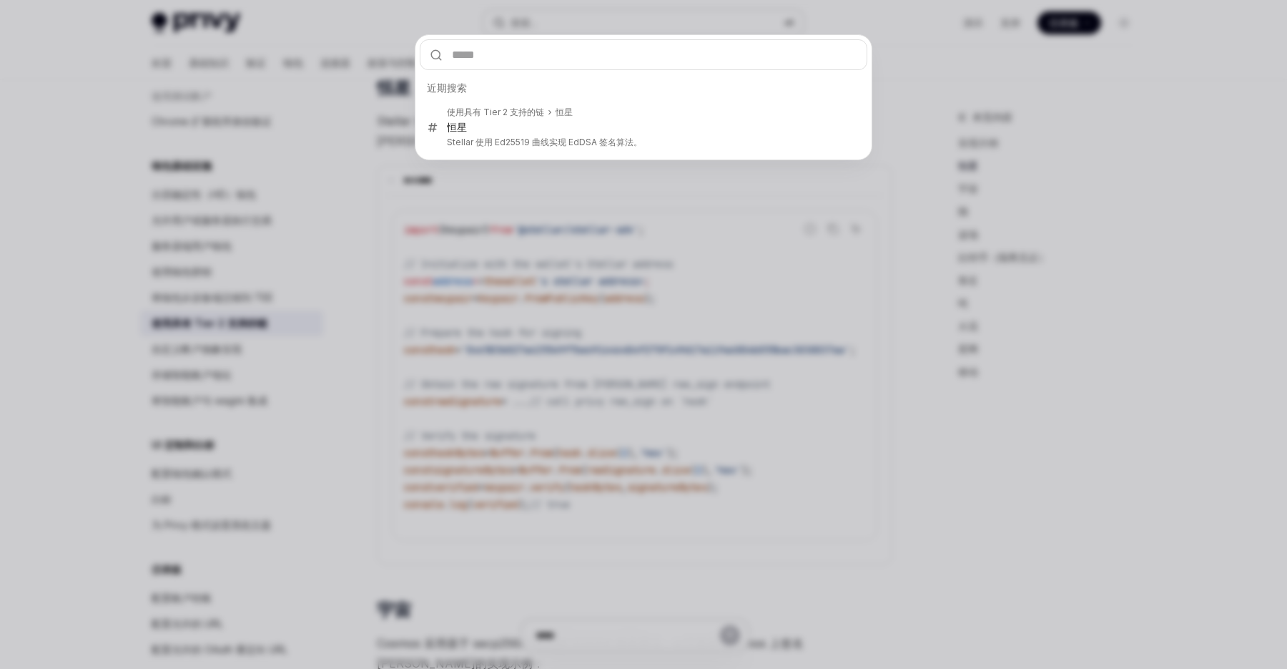
type input "********"
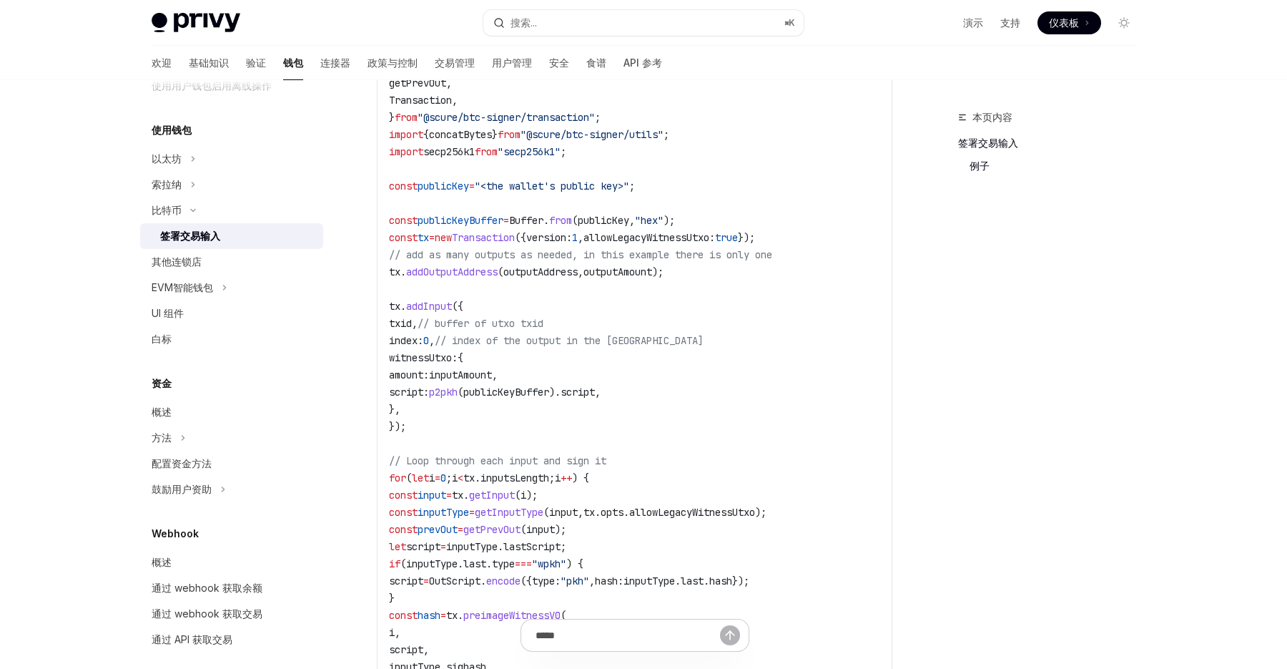
scroll to position [437, 0]
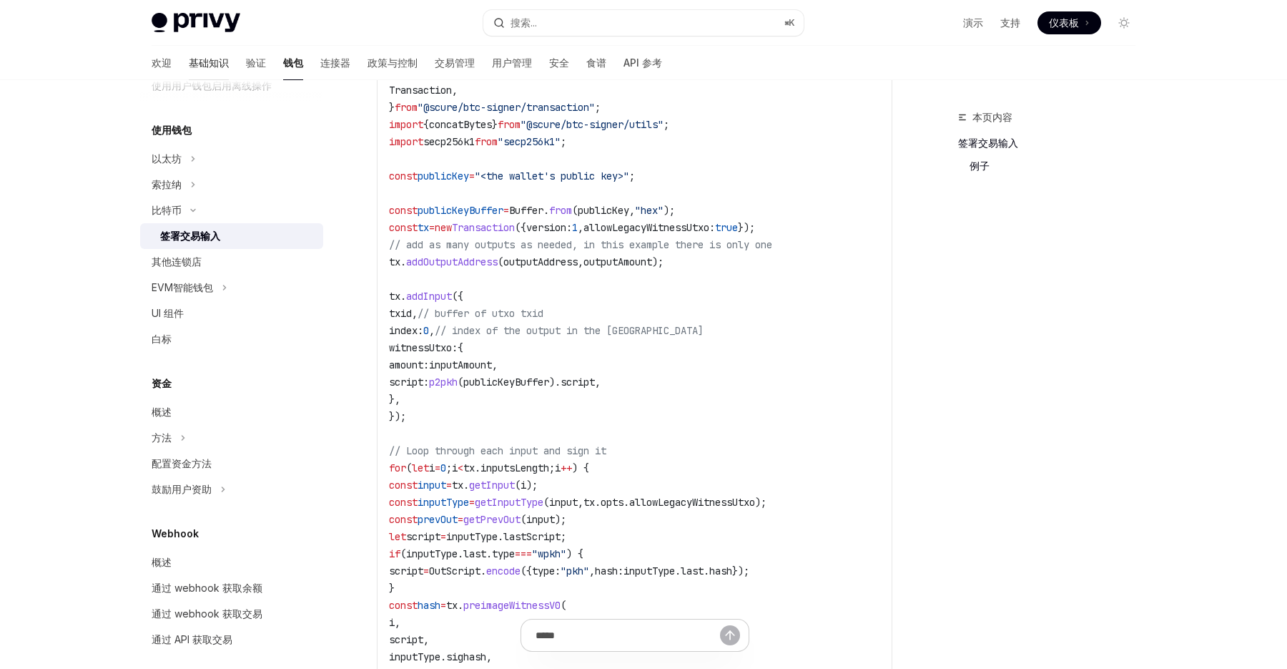
click at [189, 61] on font "基础知识" at bounding box center [209, 62] width 40 height 12
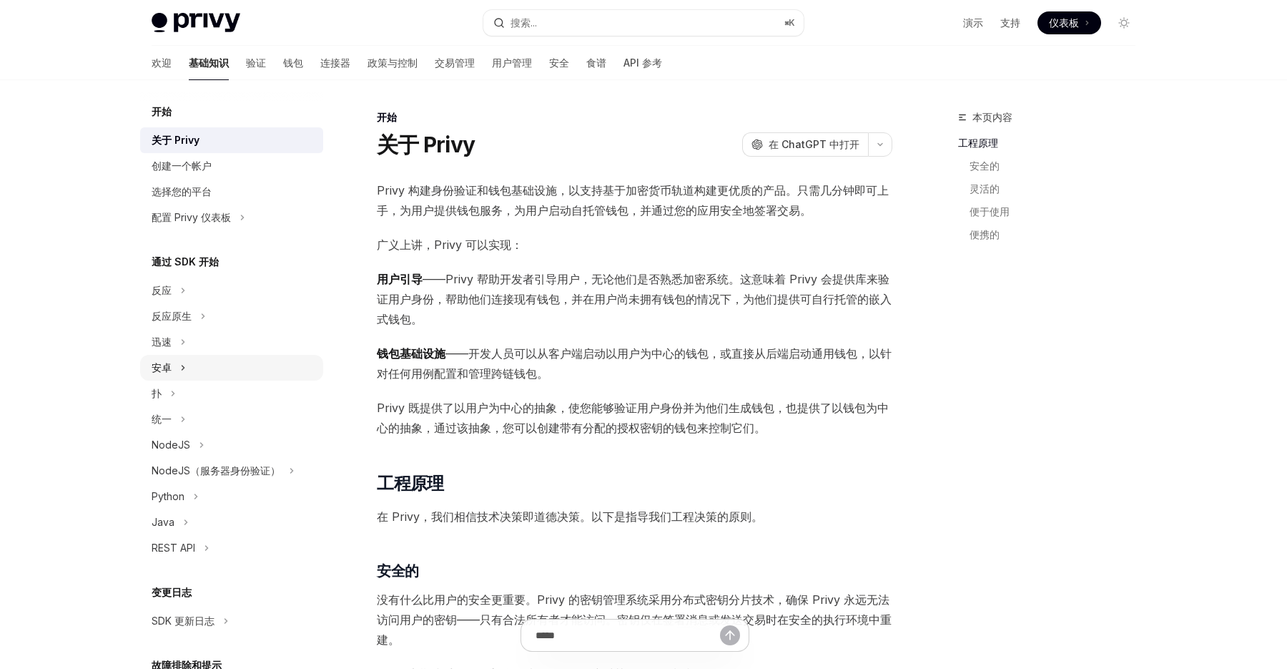
click at [202, 372] on button "安卓" at bounding box center [231, 368] width 183 height 26
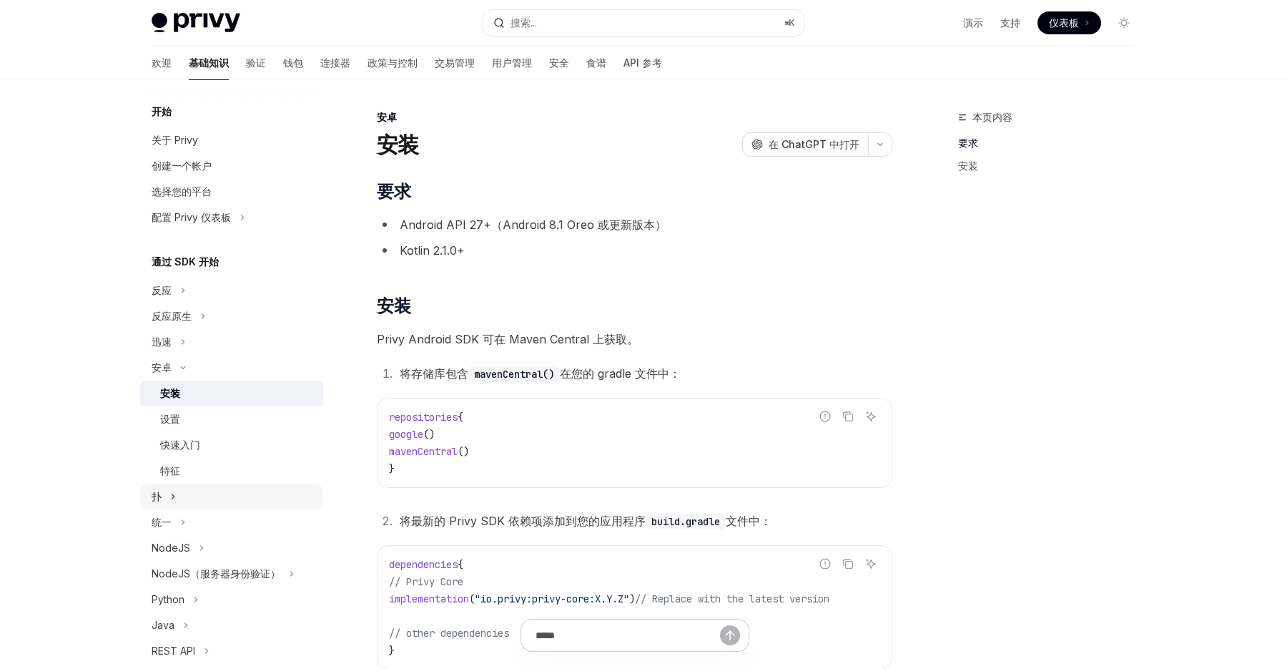
click at [195, 496] on button "扑" at bounding box center [231, 496] width 183 height 26
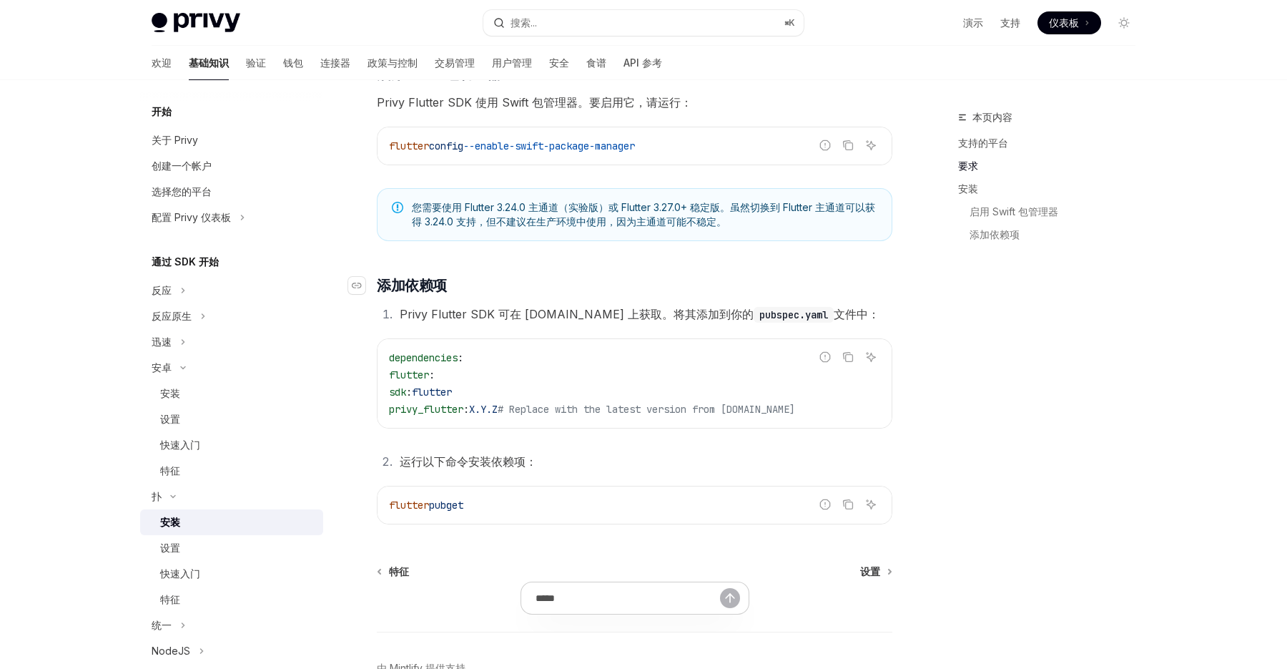
scroll to position [543, 0]
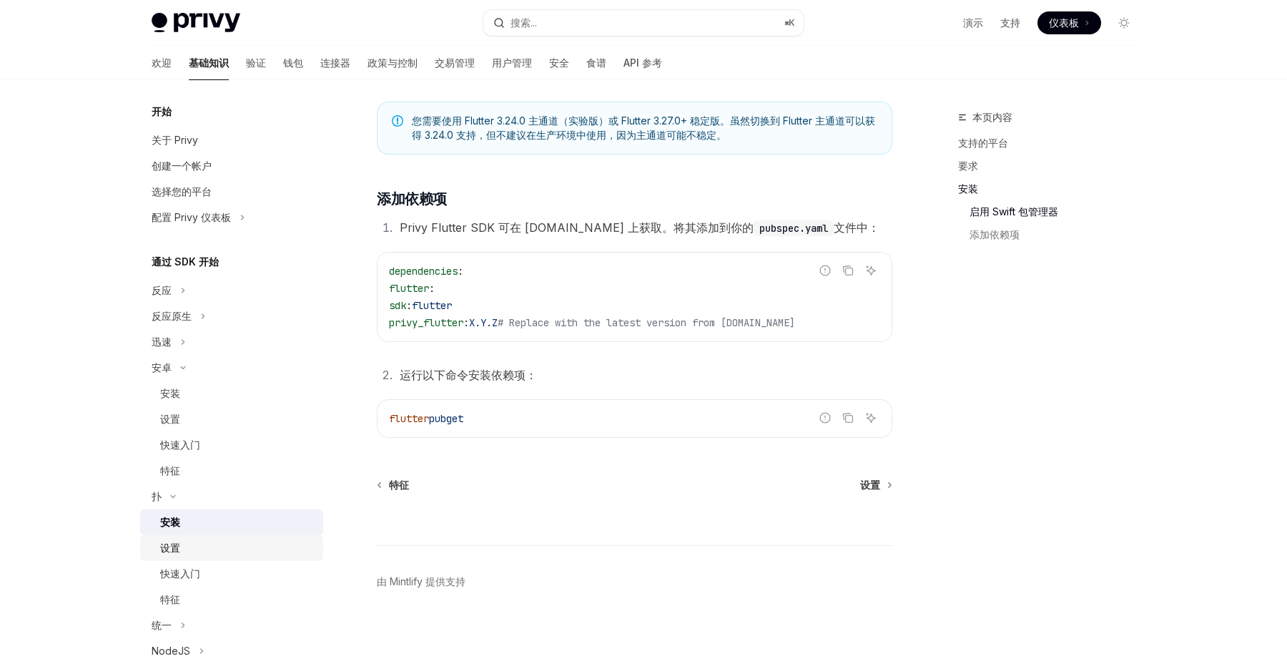
click at [220, 549] on div "设置" at bounding box center [237, 547] width 154 height 17
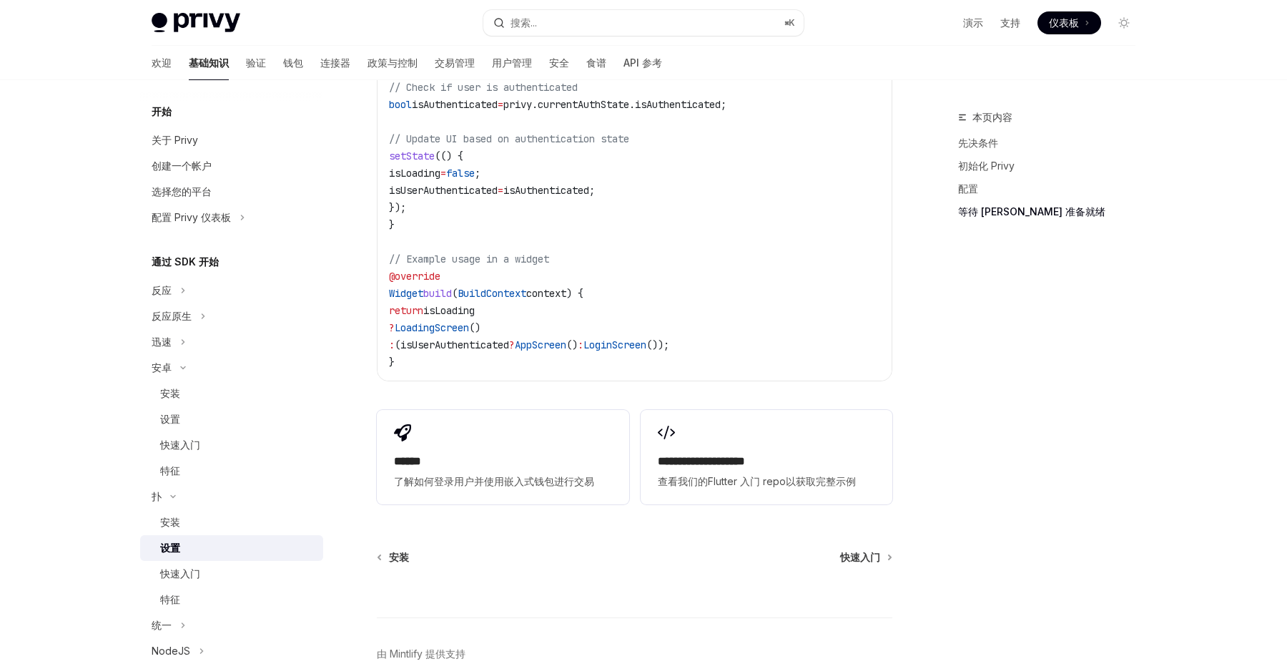
scroll to position [1343, 0]
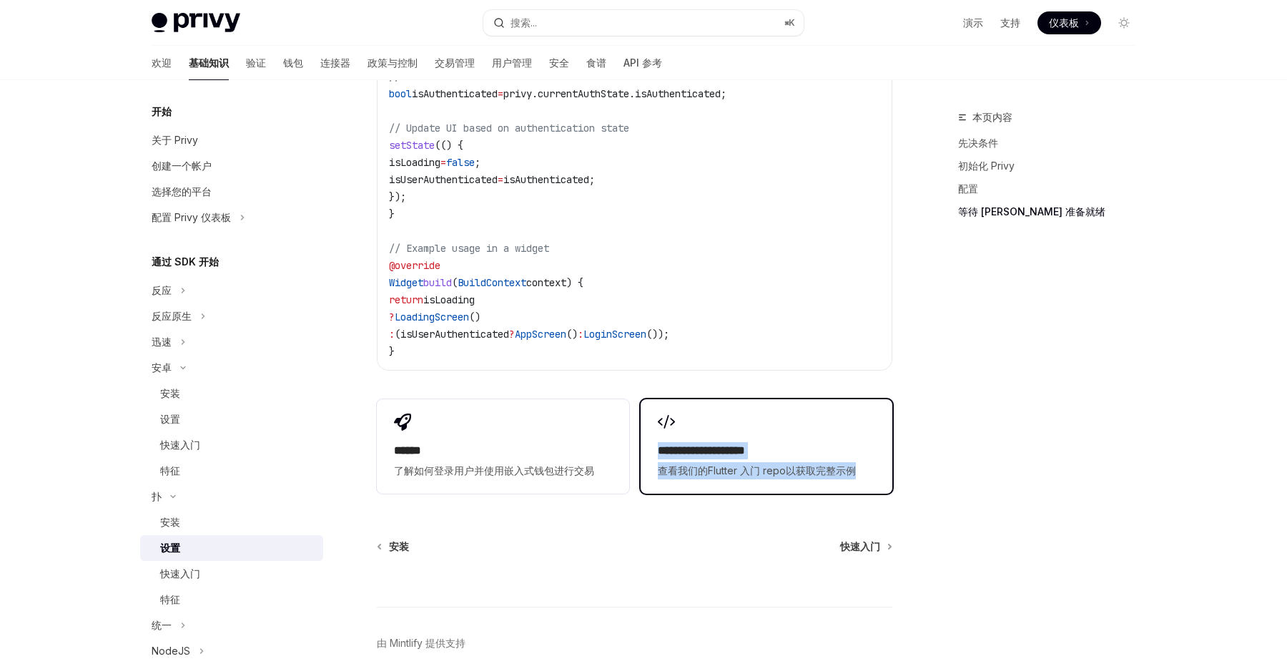
click at [759, 437] on div "**********" at bounding box center [767, 446] width 252 height 94
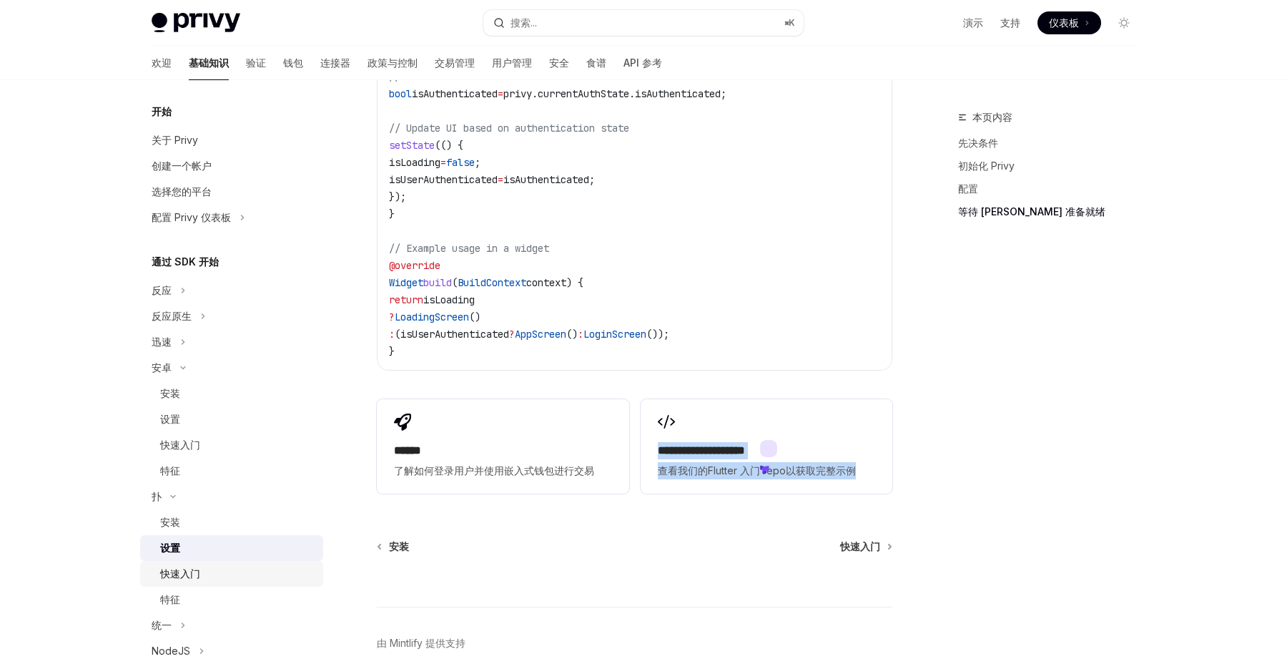
click at [214, 582] on link "快速入门" at bounding box center [231, 574] width 183 height 26
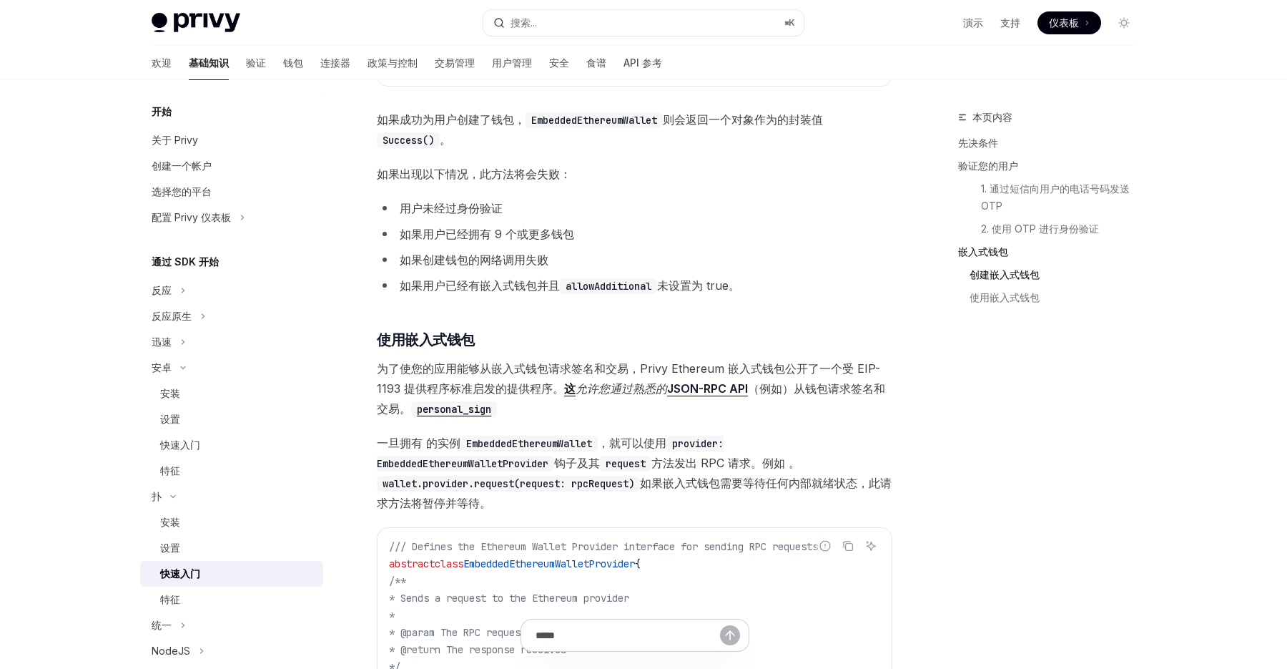
scroll to position [1685, 0]
click at [1019, 278] on font "创建嵌入式钱包" at bounding box center [1005, 274] width 70 height 12
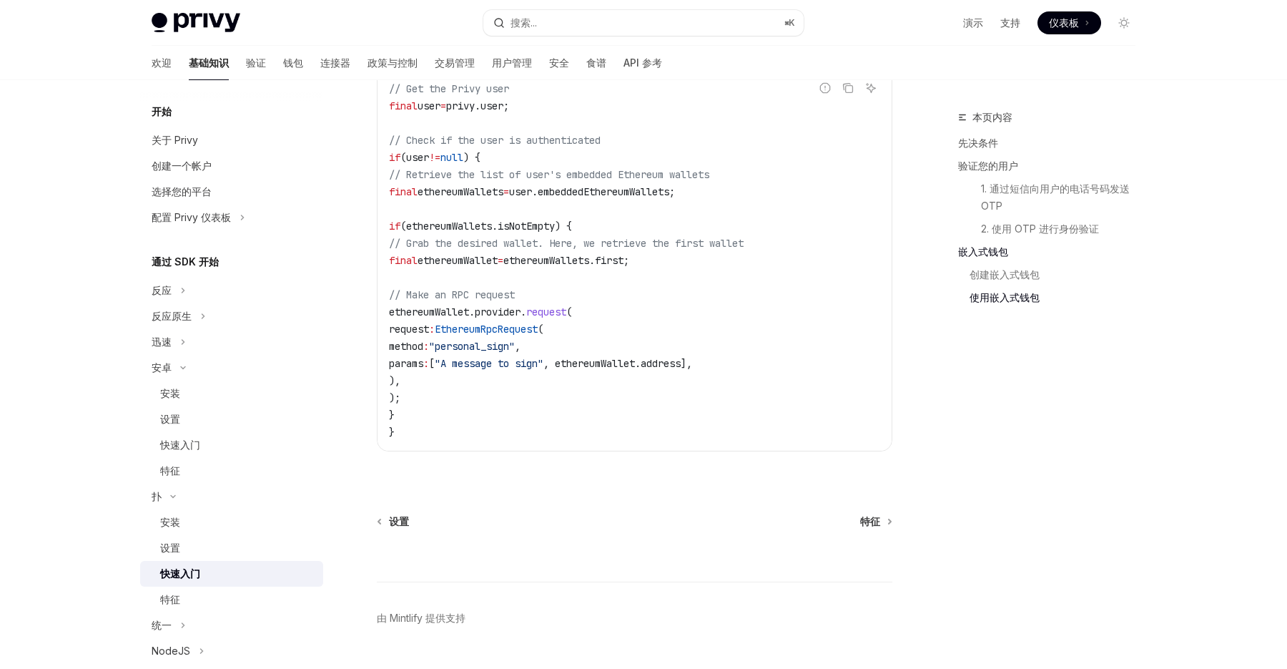
scroll to position [2558, 0]
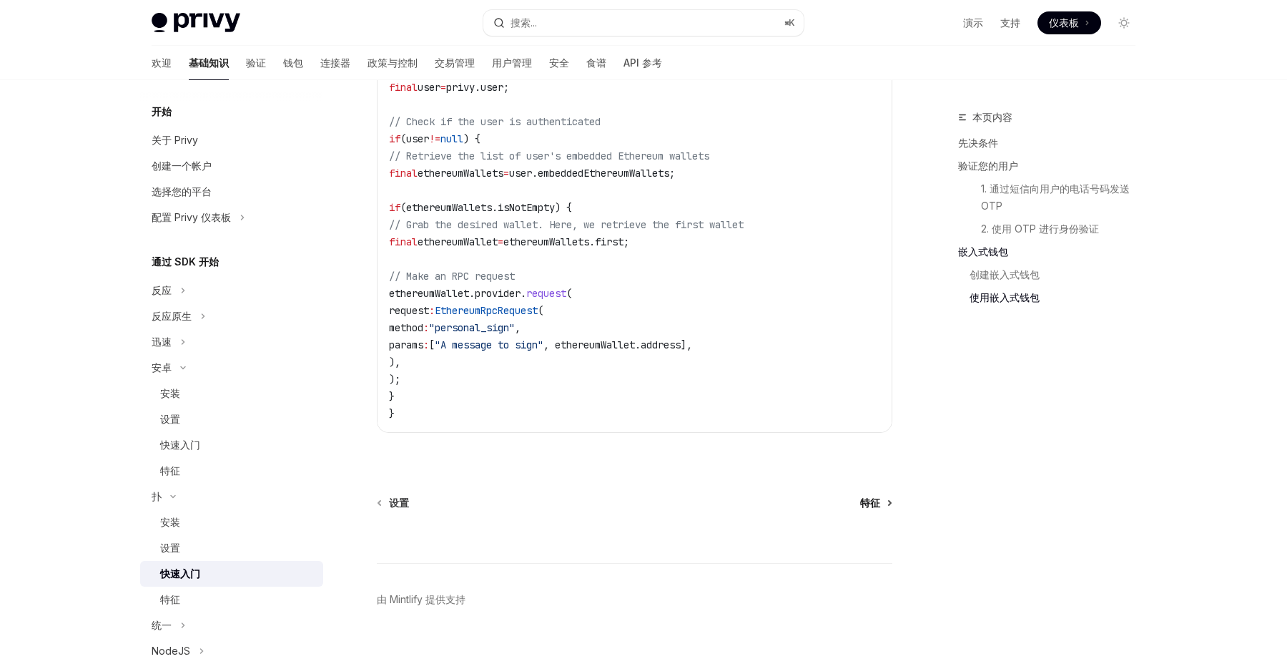
click at [879, 507] on font "特征" at bounding box center [870, 502] width 20 height 12
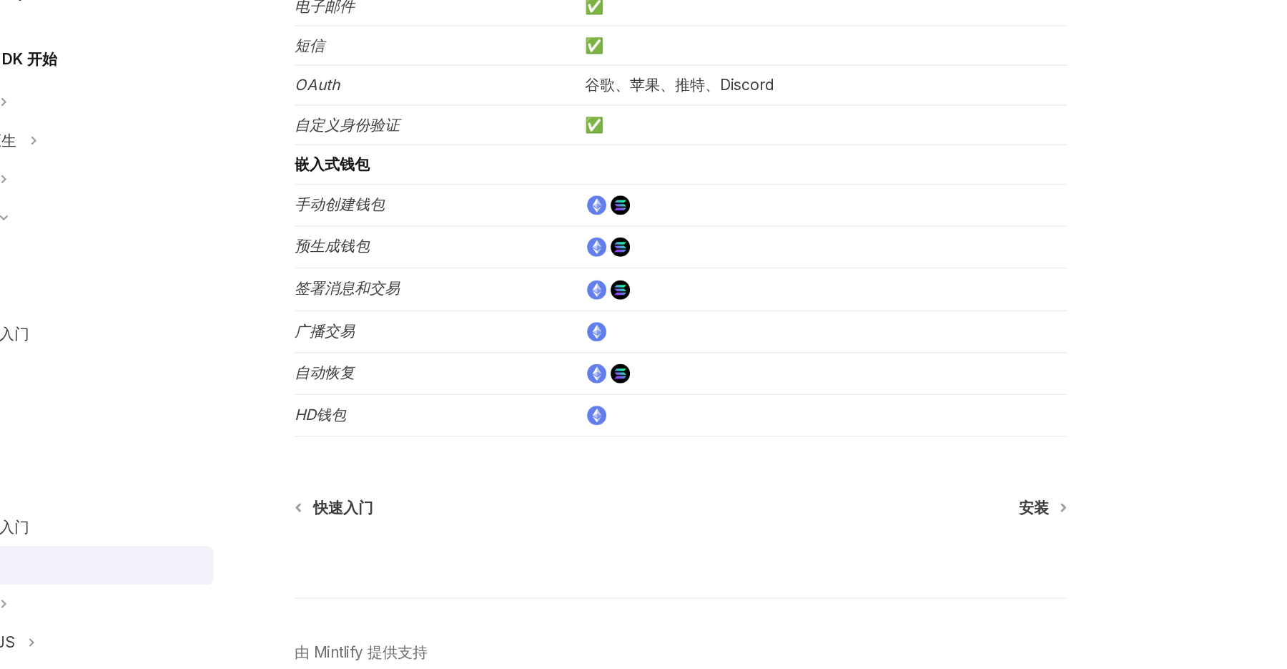
scroll to position [52, 0]
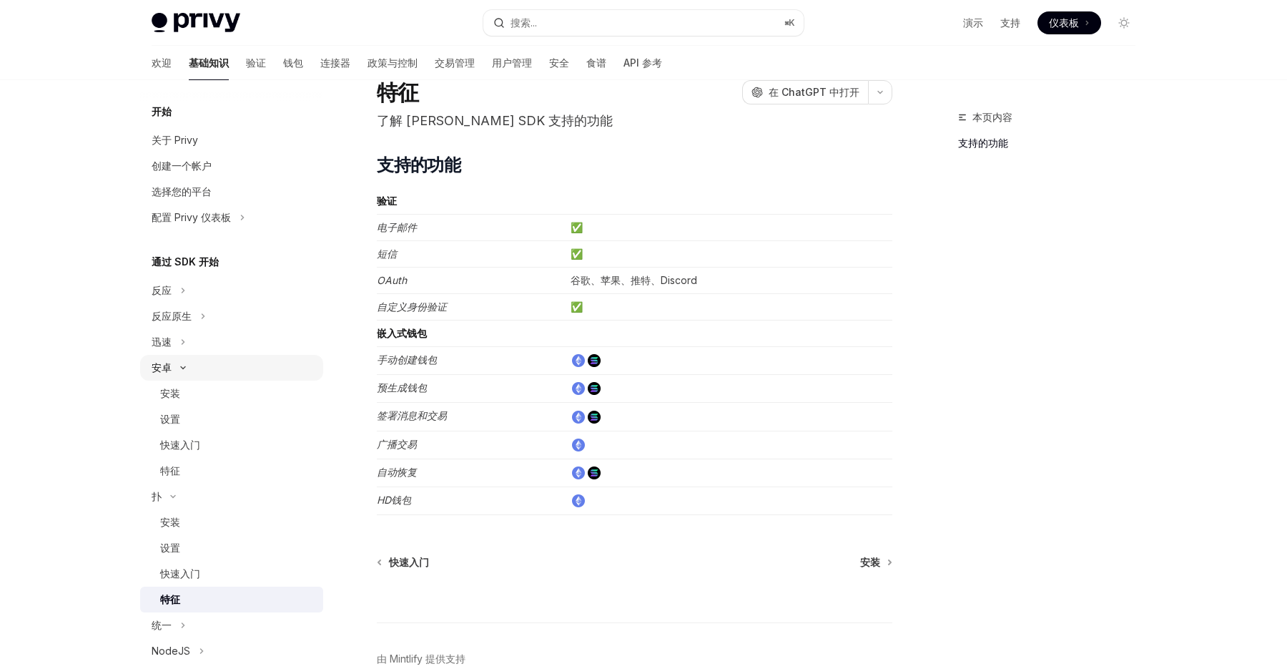
click at [174, 371] on button "安卓" at bounding box center [231, 368] width 183 height 26
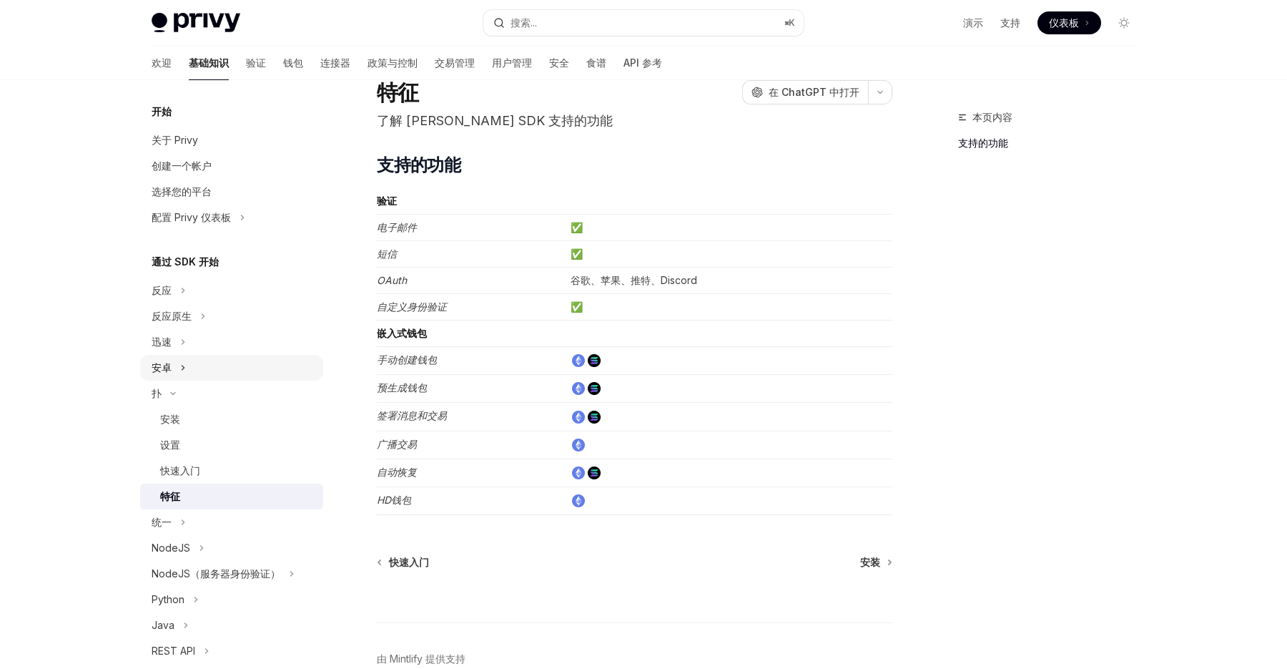
click at [174, 371] on button "安卓" at bounding box center [231, 368] width 183 height 26
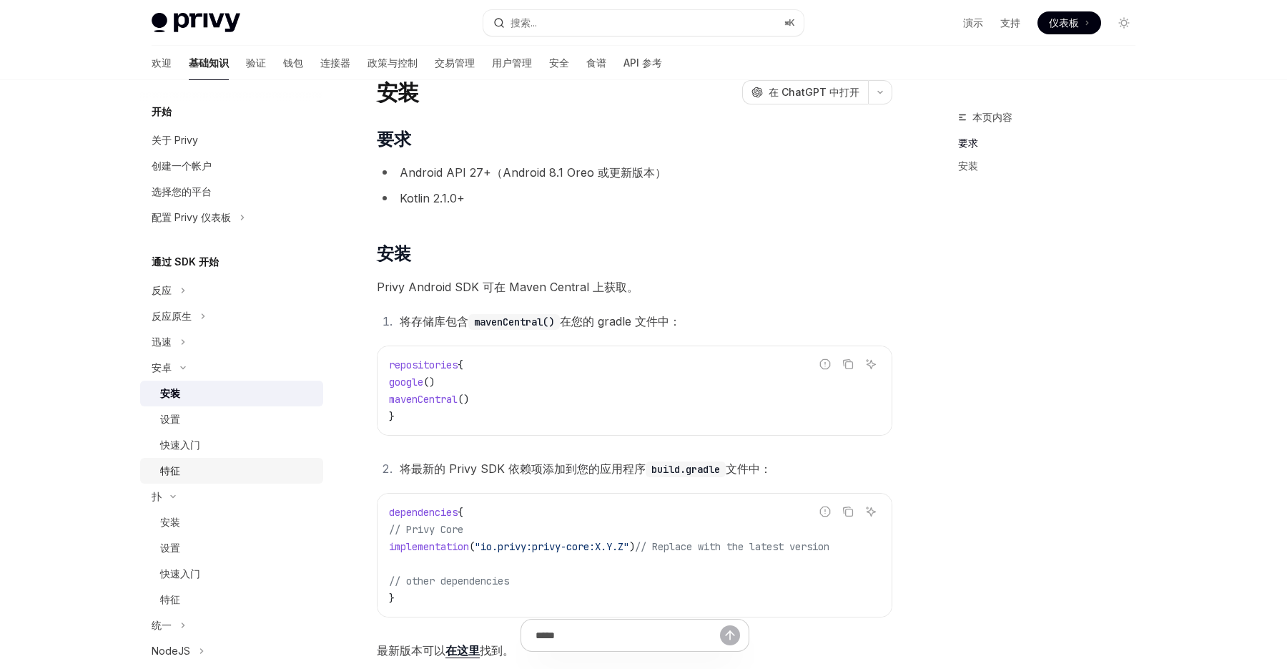
click at [185, 465] on div "特征" at bounding box center [237, 470] width 154 height 17
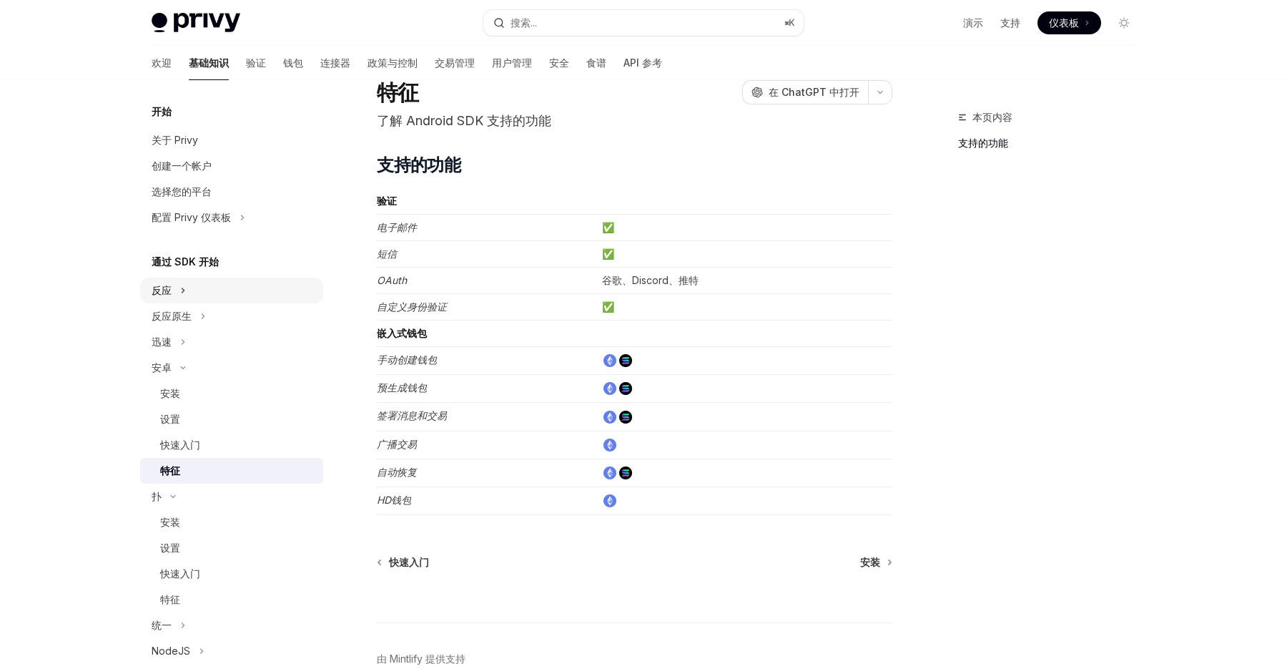
click at [186, 295] on button "反应" at bounding box center [231, 290] width 183 height 26
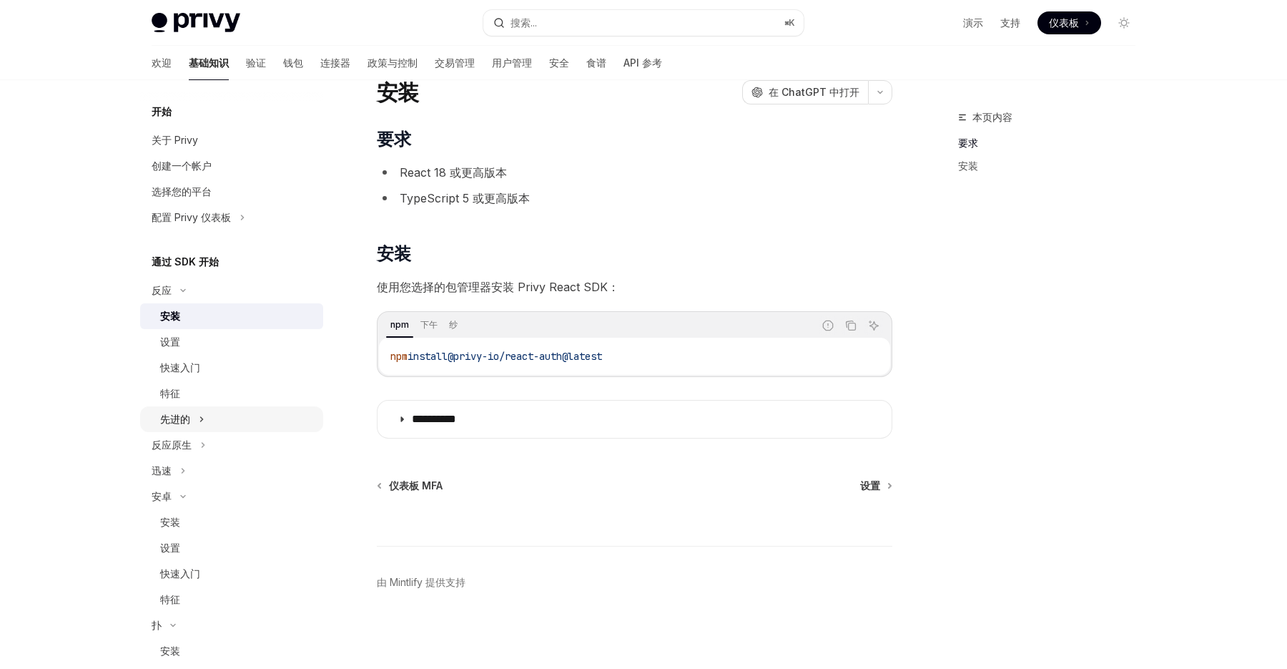
click at [193, 417] on button "先进的" at bounding box center [231, 419] width 183 height 26
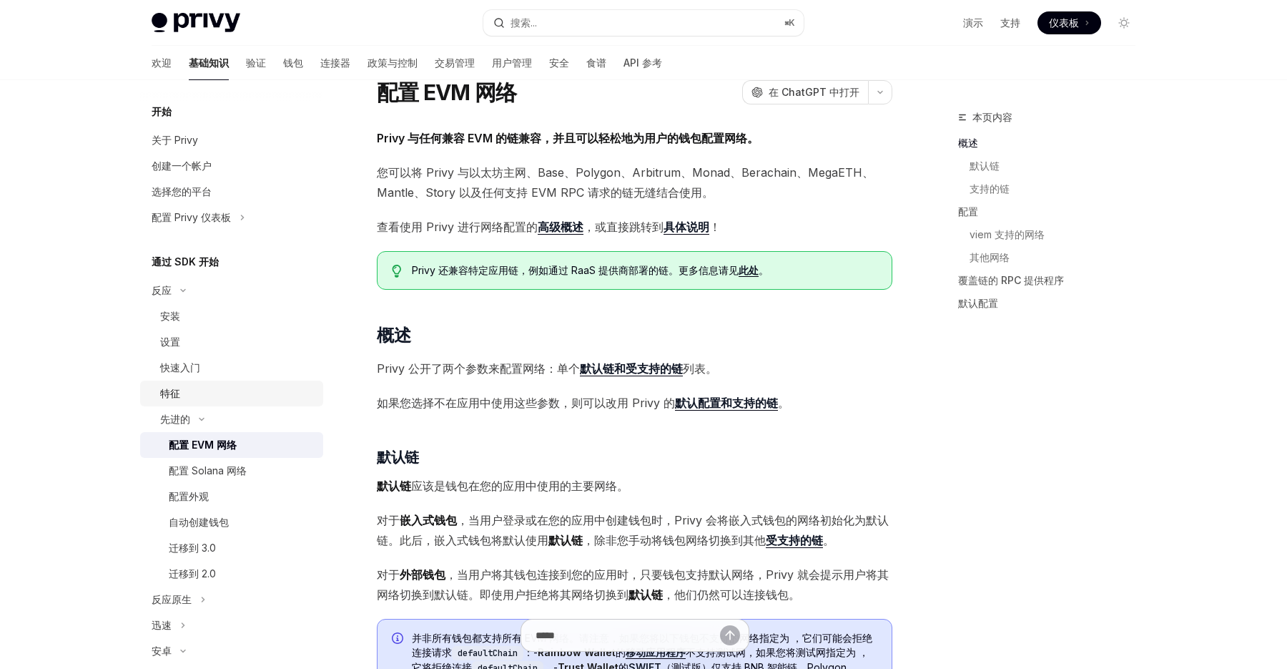
click at [189, 398] on div "特征" at bounding box center [237, 393] width 154 height 17
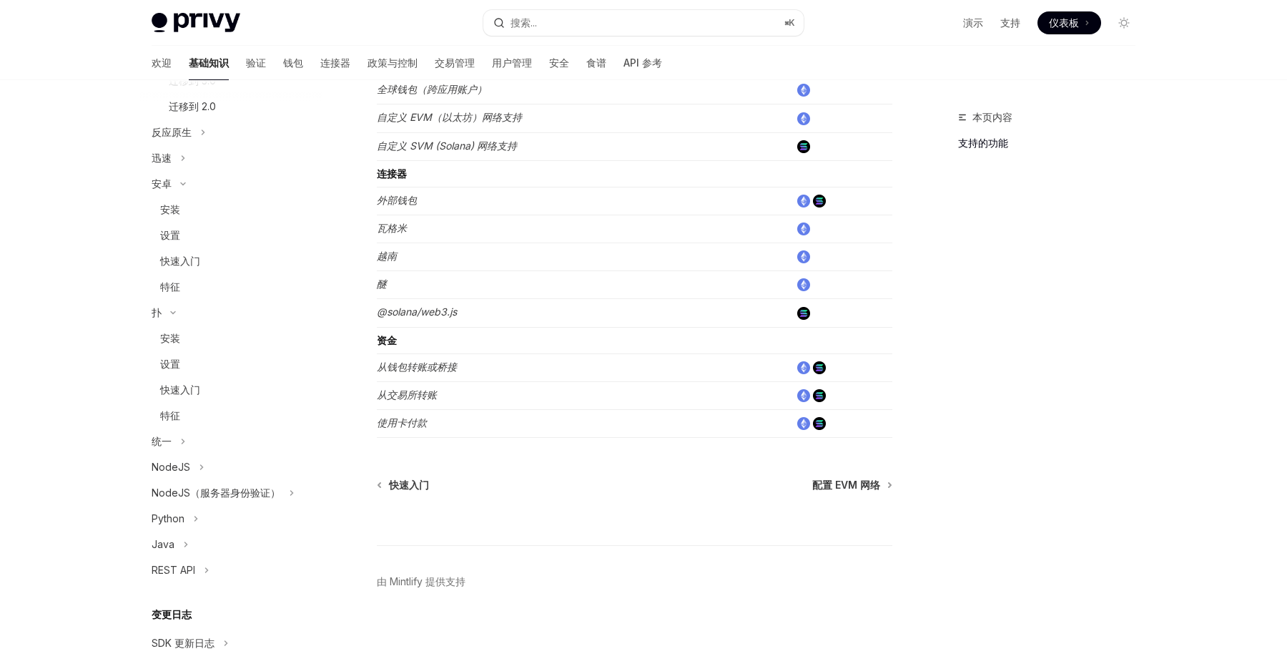
scroll to position [469, 0]
click at [218, 467] on button "NodeJS" at bounding box center [231, 465] width 183 height 26
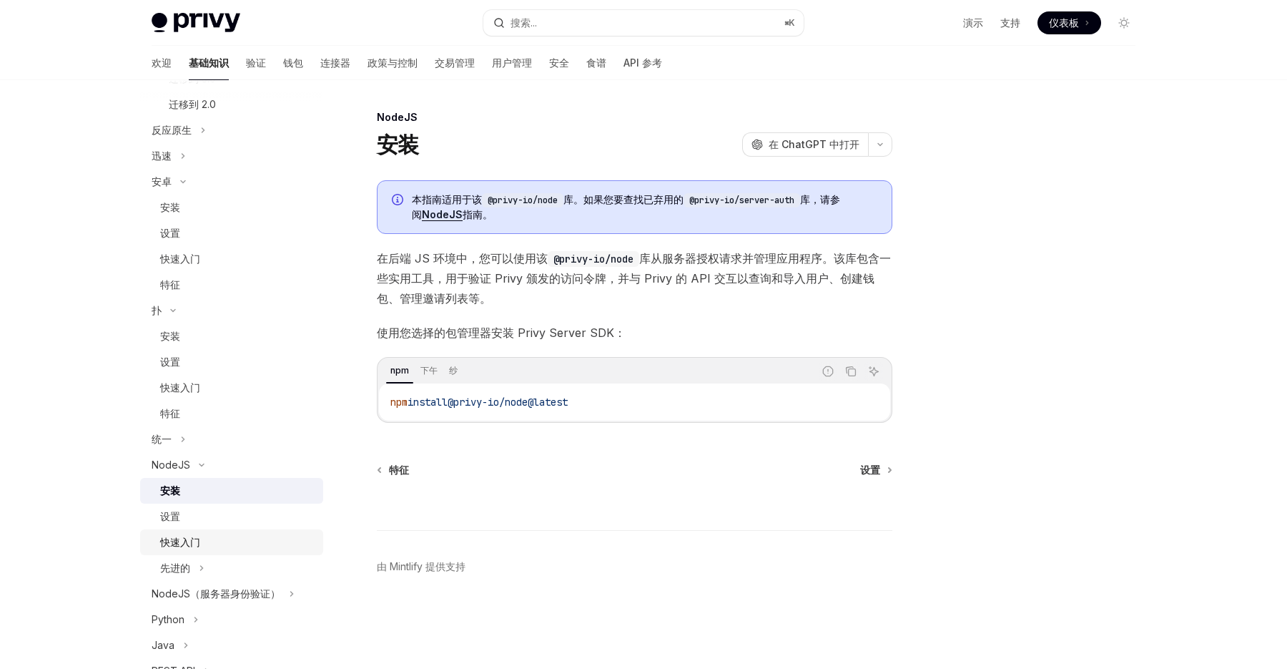
click at [194, 540] on font "快速入门" at bounding box center [180, 542] width 40 height 12
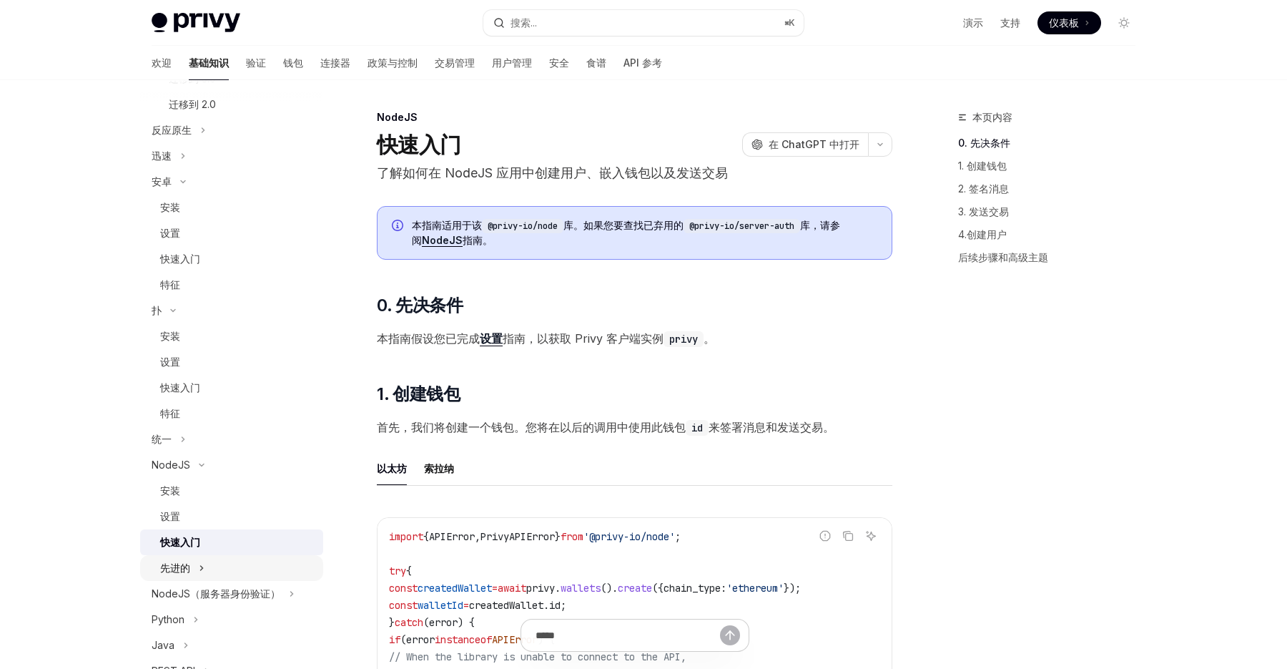
click at [194, 572] on button "先进的" at bounding box center [231, 568] width 183 height 26
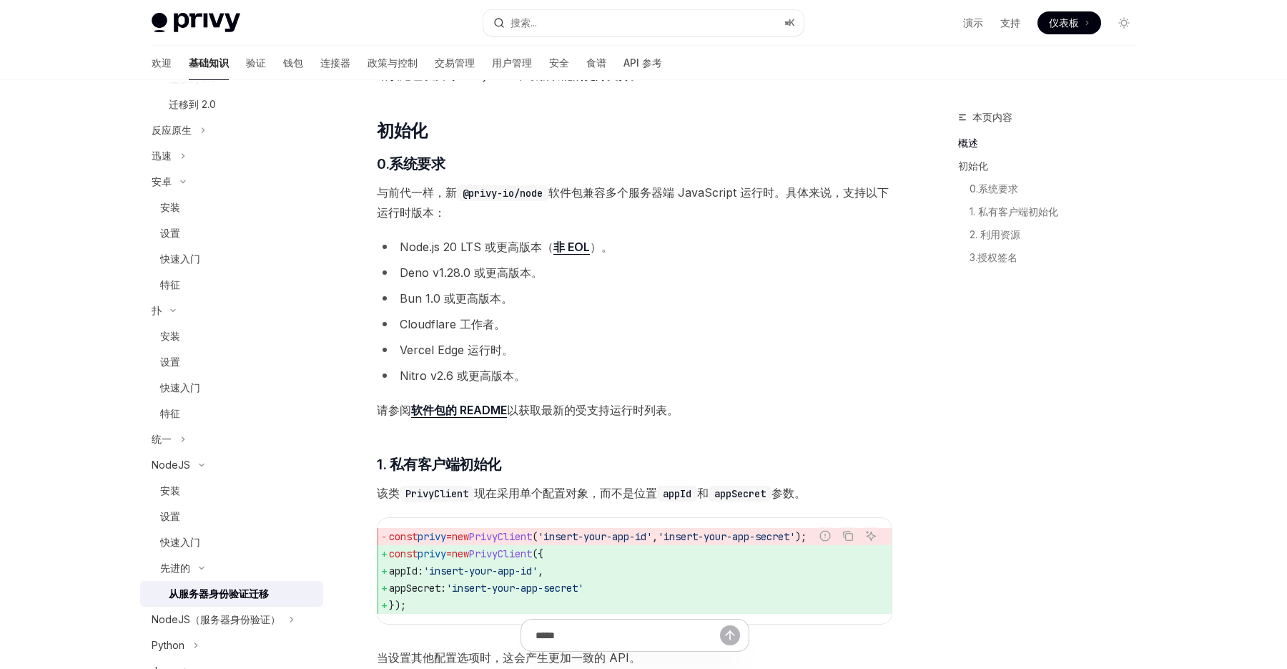
scroll to position [225, 0]
click at [216, 518] on div "设置" at bounding box center [237, 516] width 154 height 17
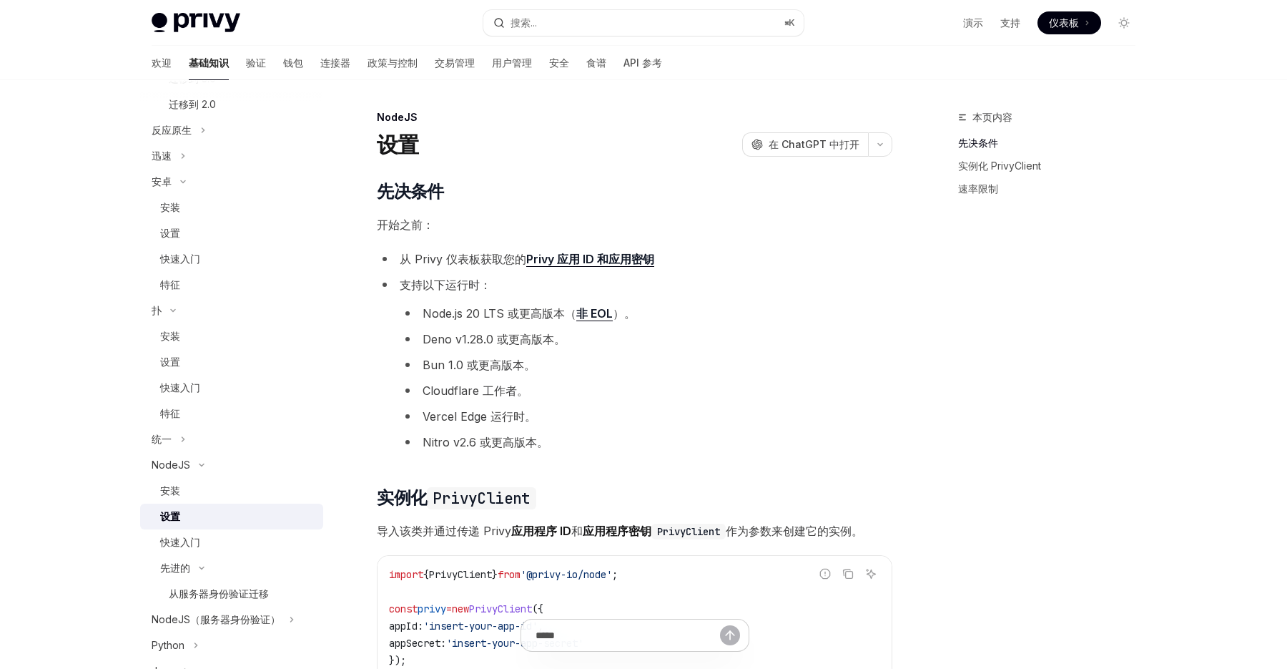
scroll to position [736, 0]
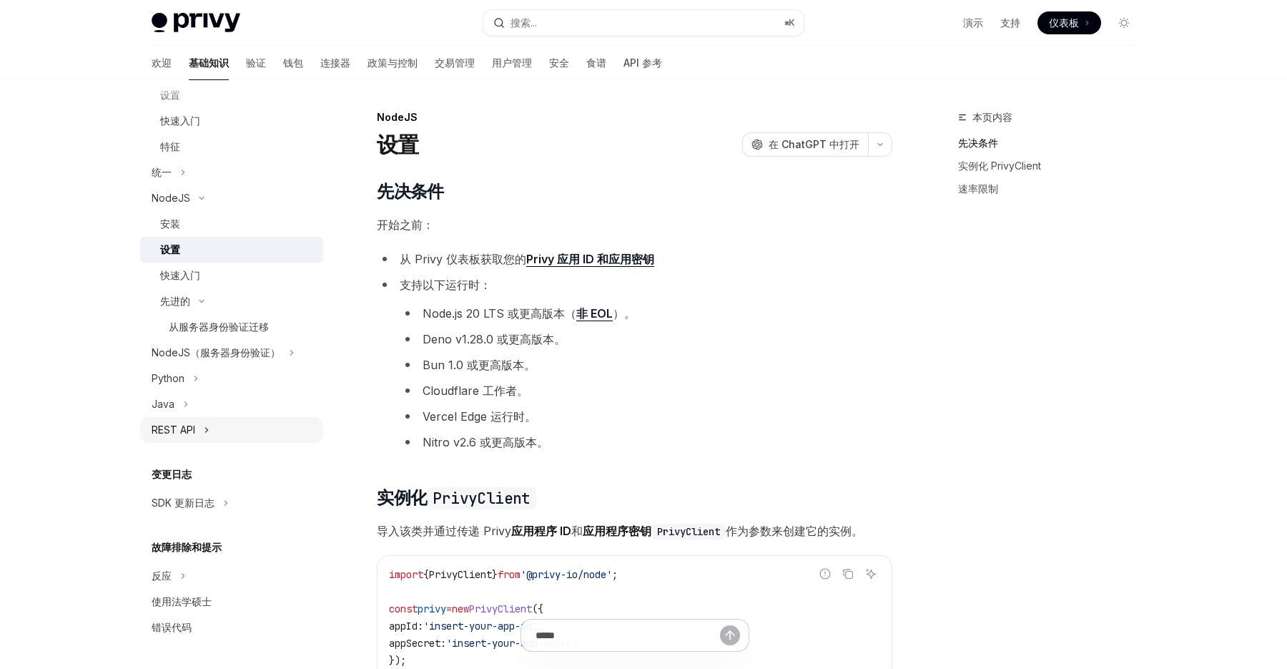
click at [193, 430] on font "REST API" at bounding box center [174, 429] width 44 height 12
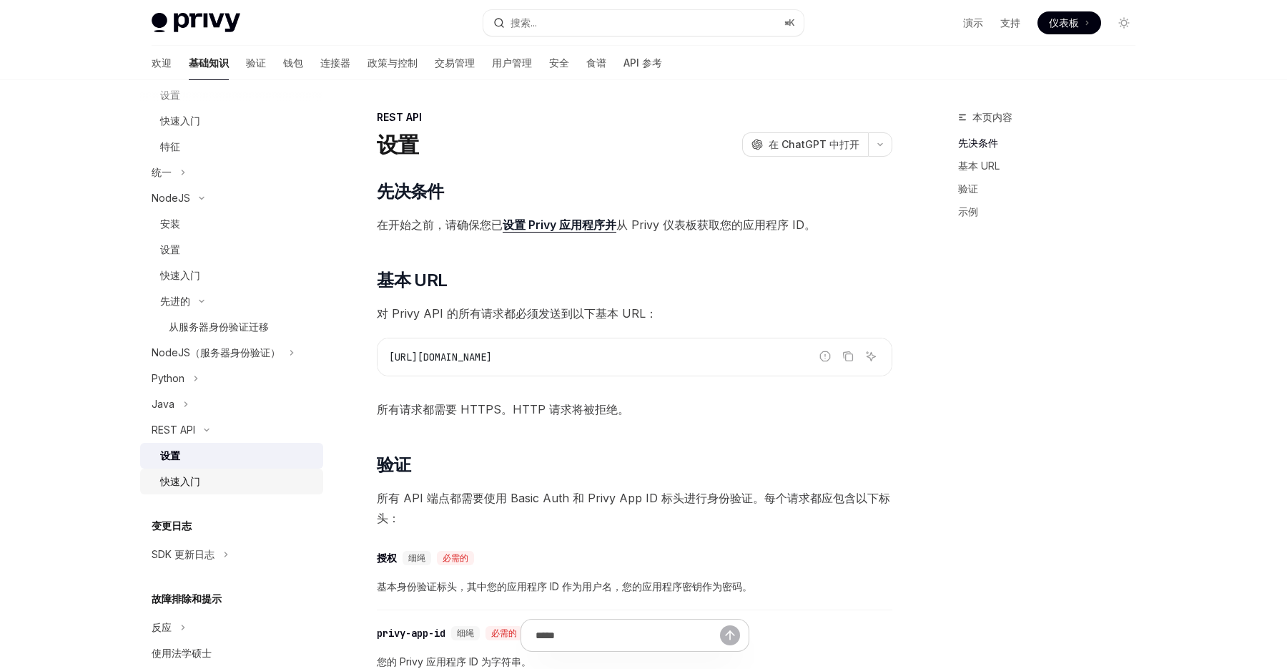
click at [248, 479] on div "快速入门" at bounding box center [237, 481] width 154 height 17
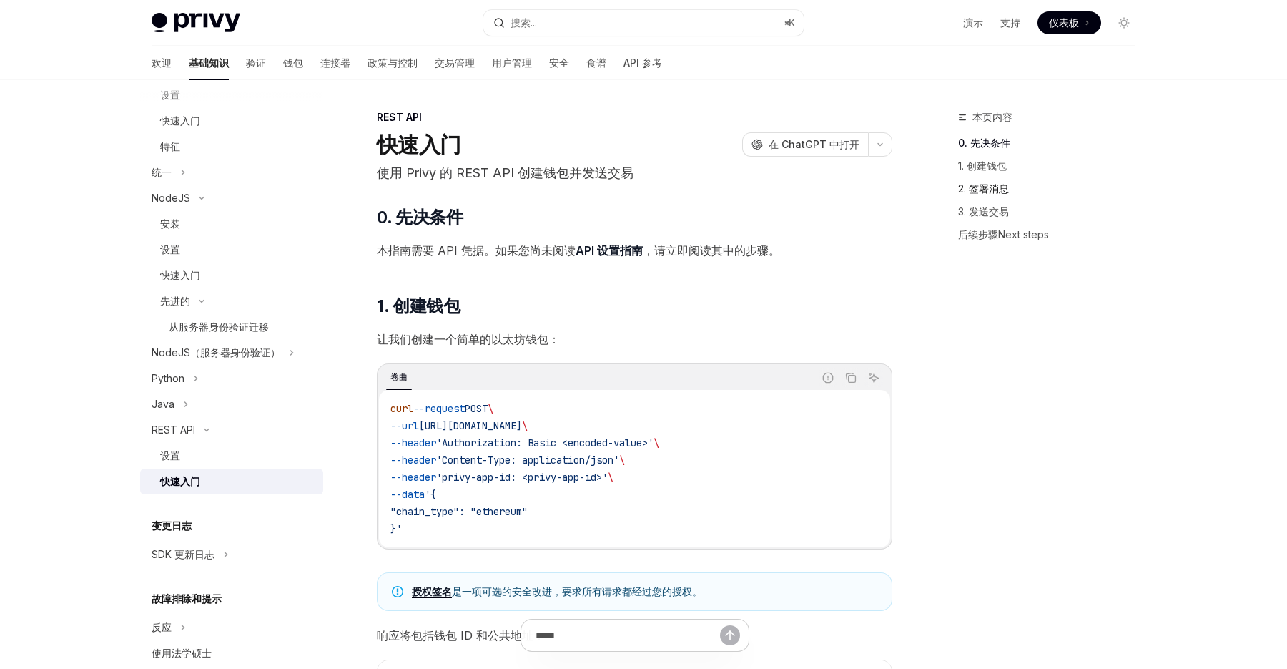
click at [991, 197] on link "2. 签署消息" at bounding box center [1052, 188] width 189 height 23
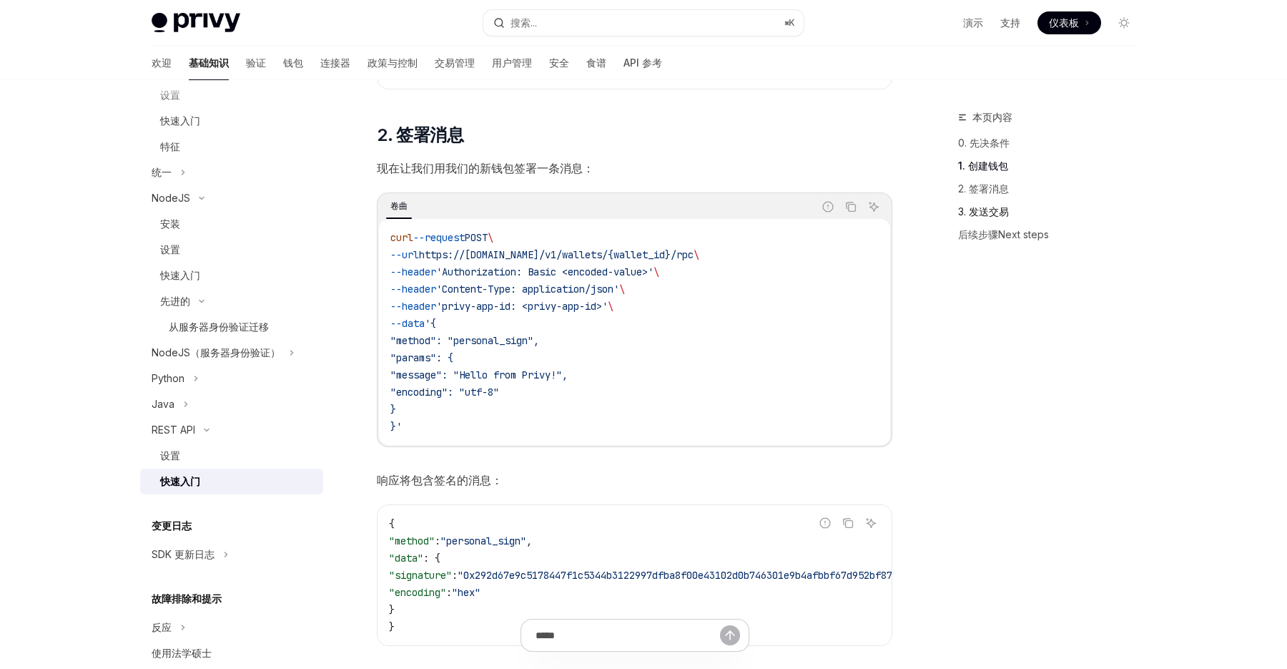
scroll to position [726, 0]
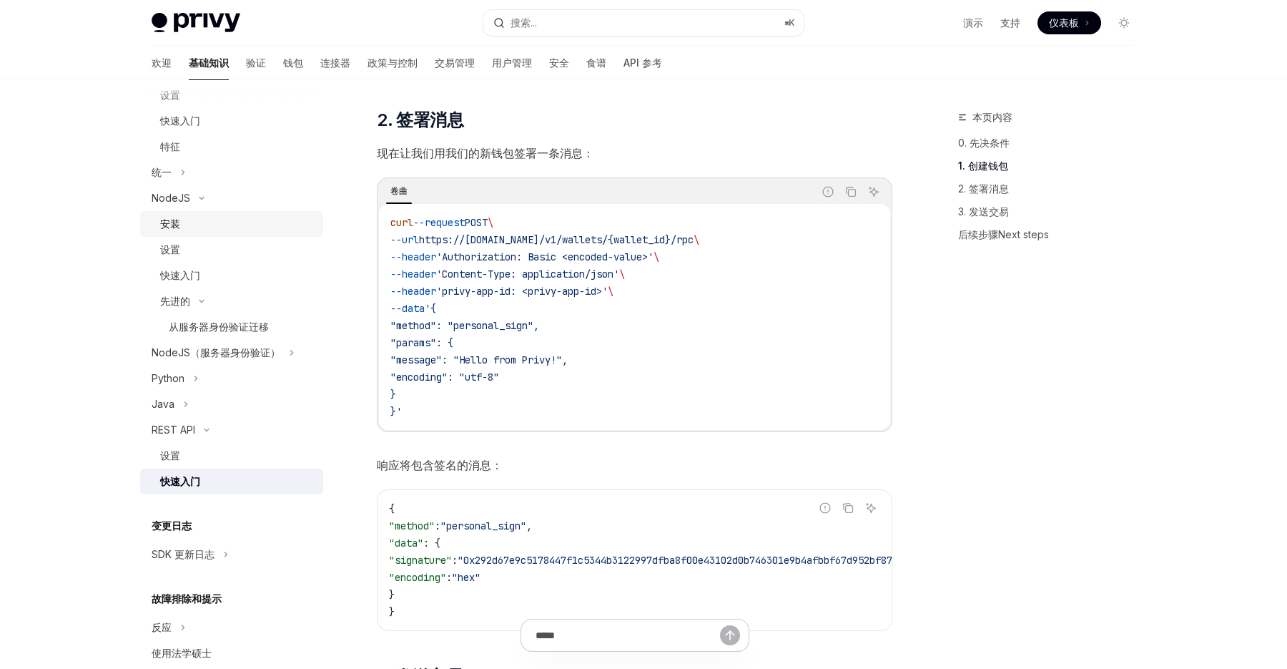
click at [214, 228] on div "安装" at bounding box center [237, 223] width 154 height 17
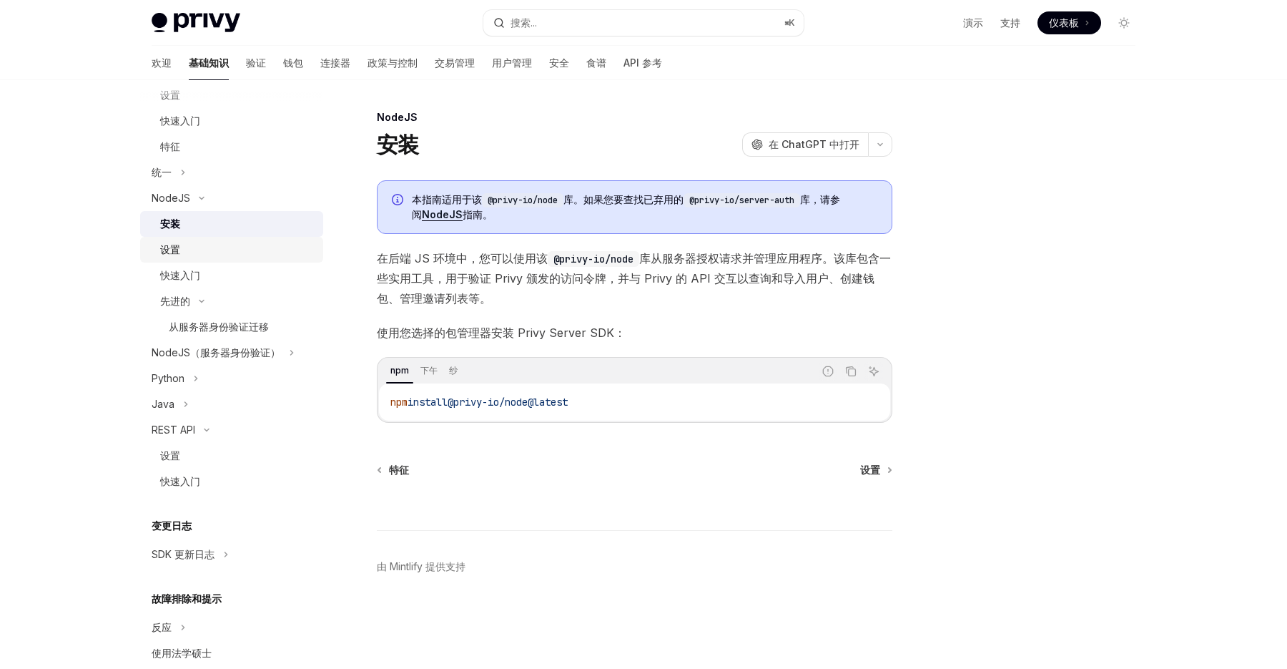
click at [212, 253] on div "设置" at bounding box center [237, 249] width 154 height 17
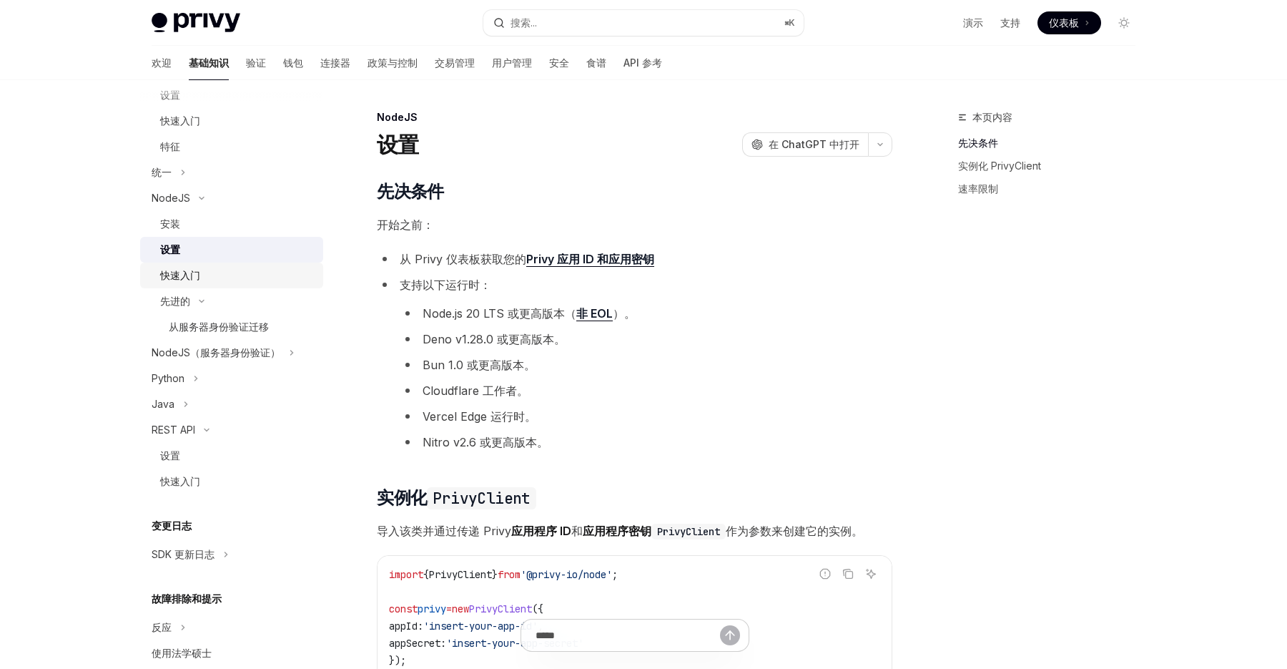
click at [214, 268] on div "快速入门" at bounding box center [237, 275] width 154 height 17
type textarea "*"
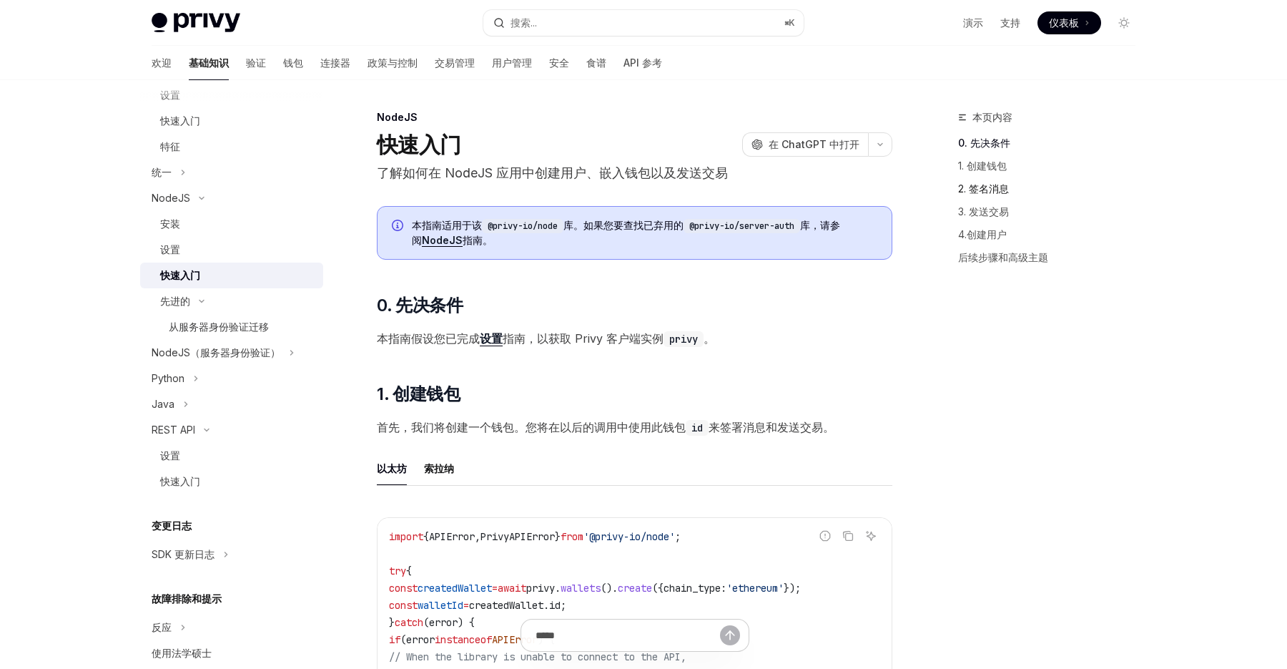
click at [995, 188] on font "2. 签名消息" at bounding box center [983, 188] width 51 height 12
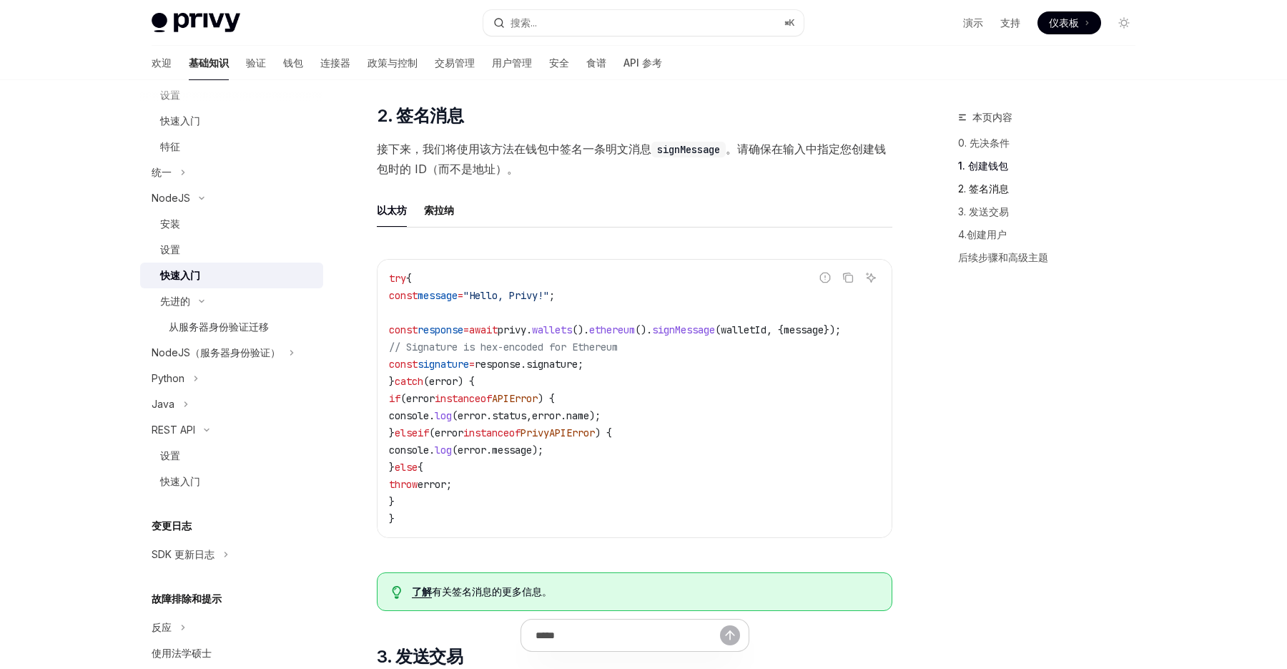
scroll to position [950, 0]
click at [635, 336] on span "ethereum" at bounding box center [612, 329] width 46 height 13
copy span "ethereum"
click at [998, 211] on font "3. 发送交易" at bounding box center [983, 211] width 51 height 12
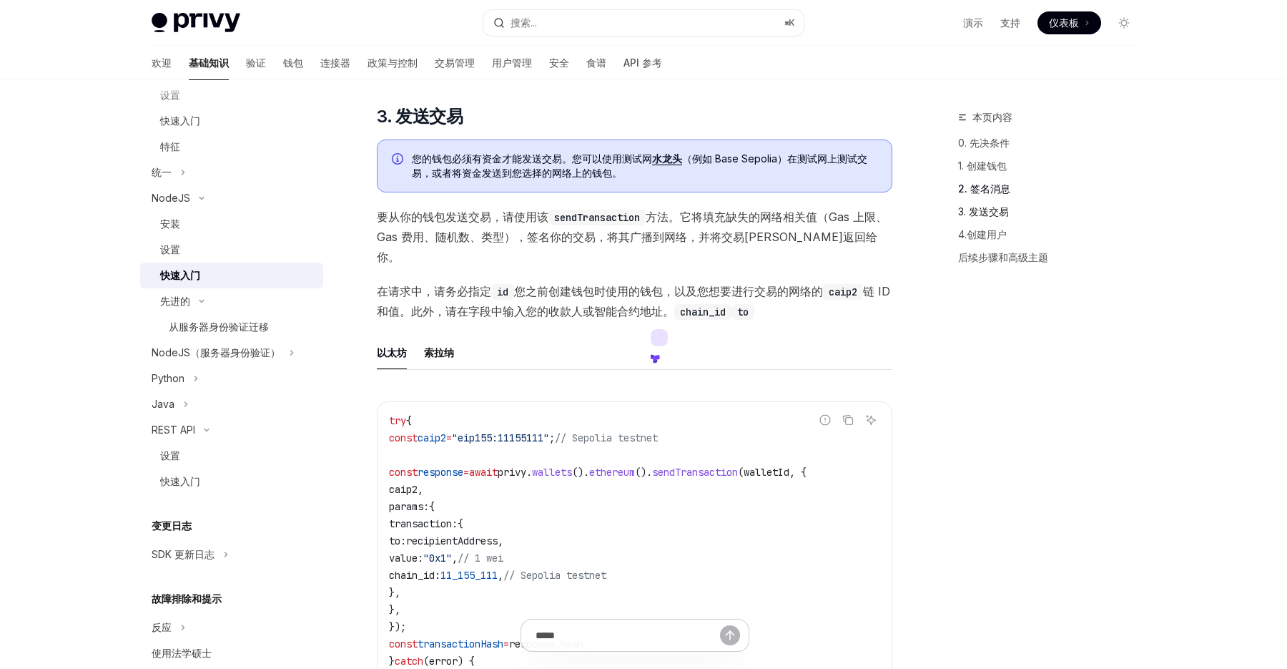
scroll to position [1496, 0]
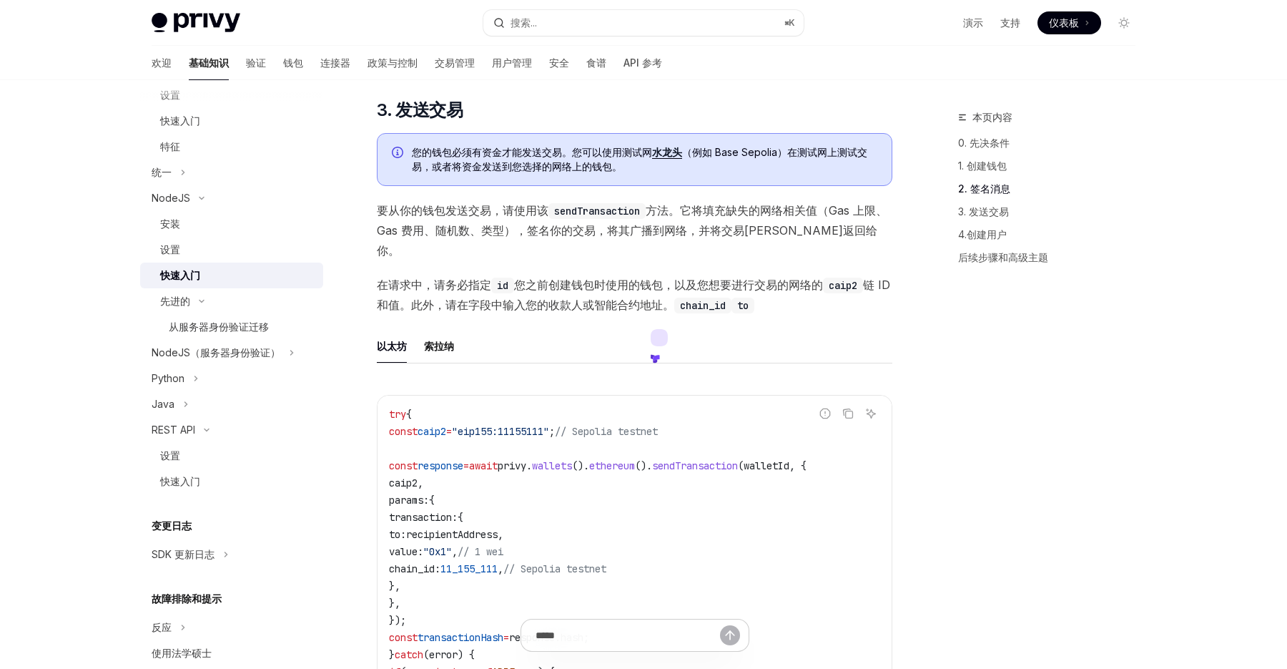
click at [992, 189] on font "2. 签名消息" at bounding box center [984, 188] width 52 height 12
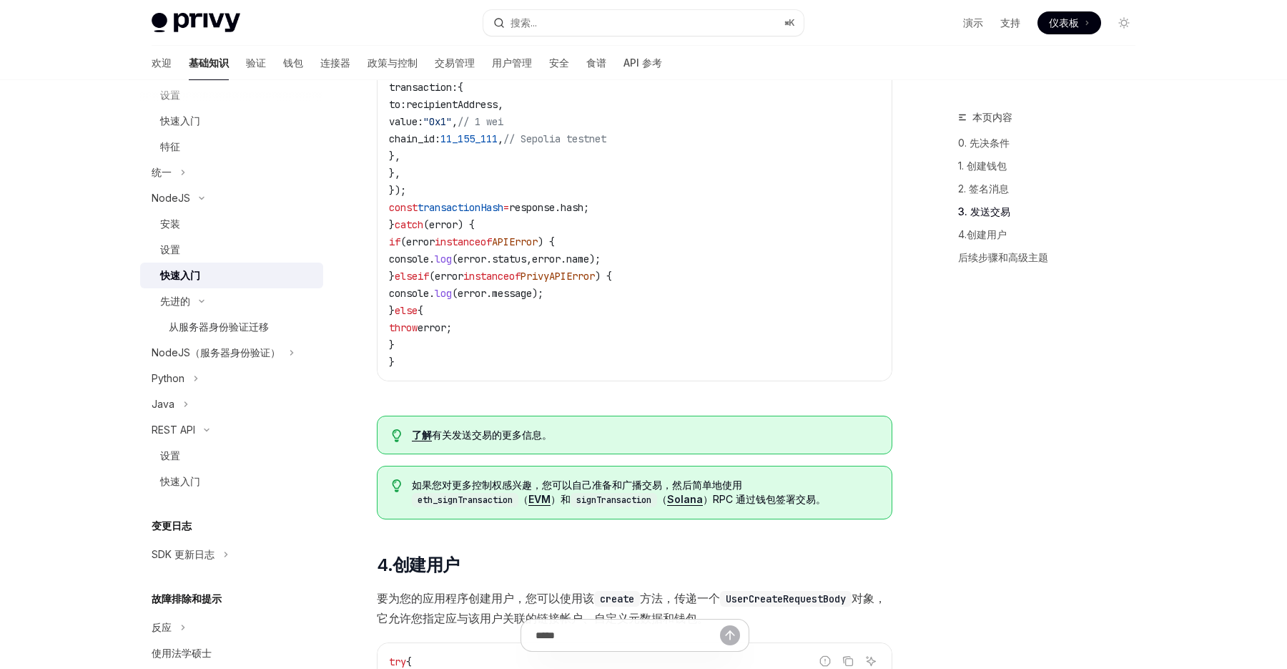
scroll to position [1925, 0]
